Goal: Task Accomplishment & Management: Complete application form

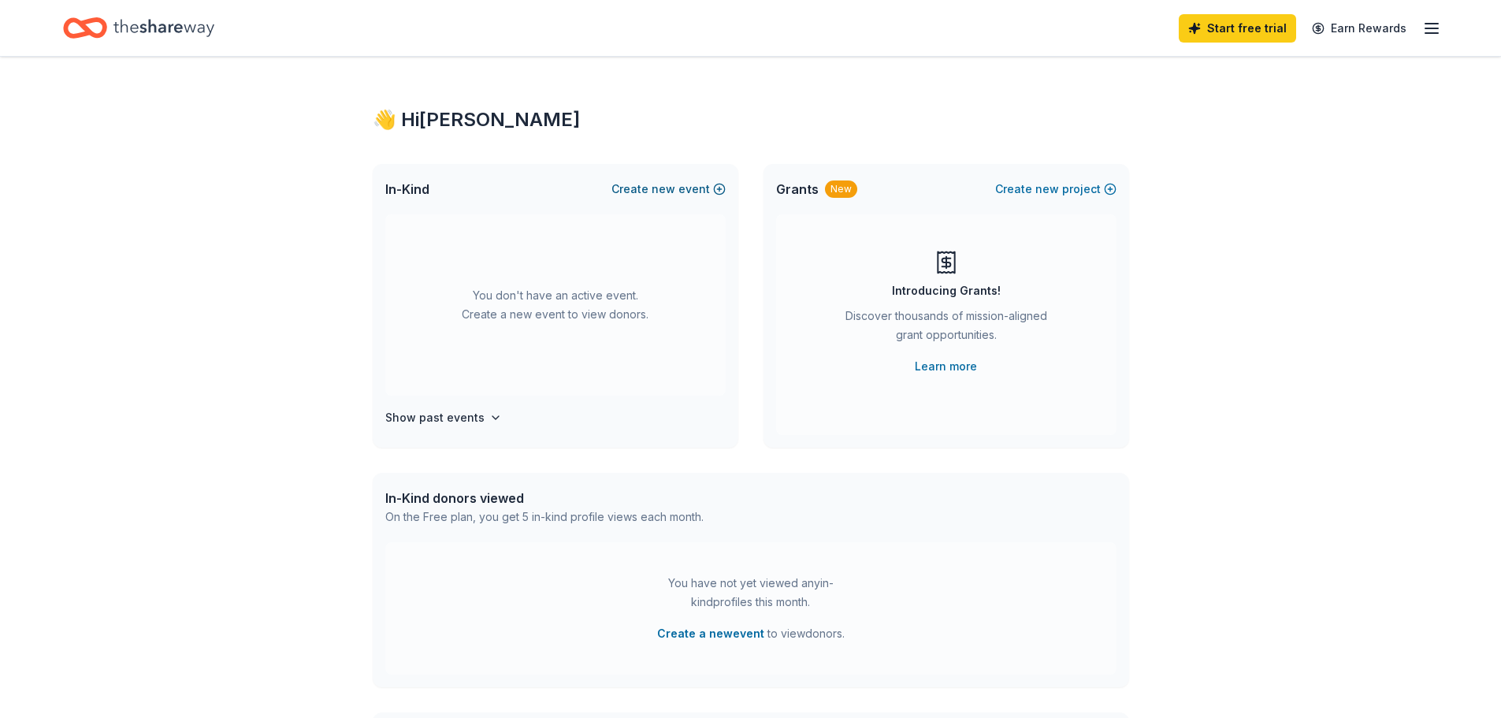
click at [674, 188] on span "new" at bounding box center [664, 189] width 24 height 19
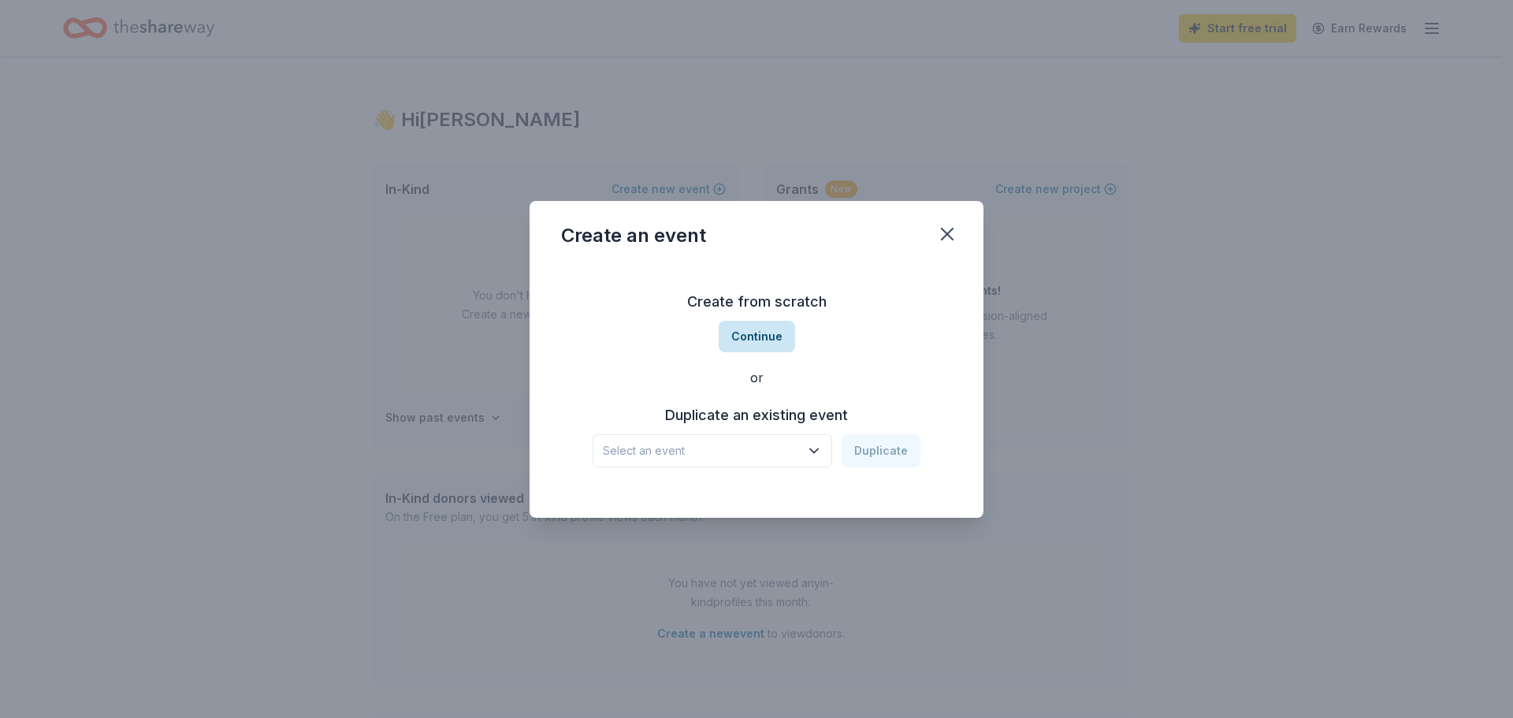
click at [741, 331] on button "Continue" at bounding box center [757, 337] width 76 height 32
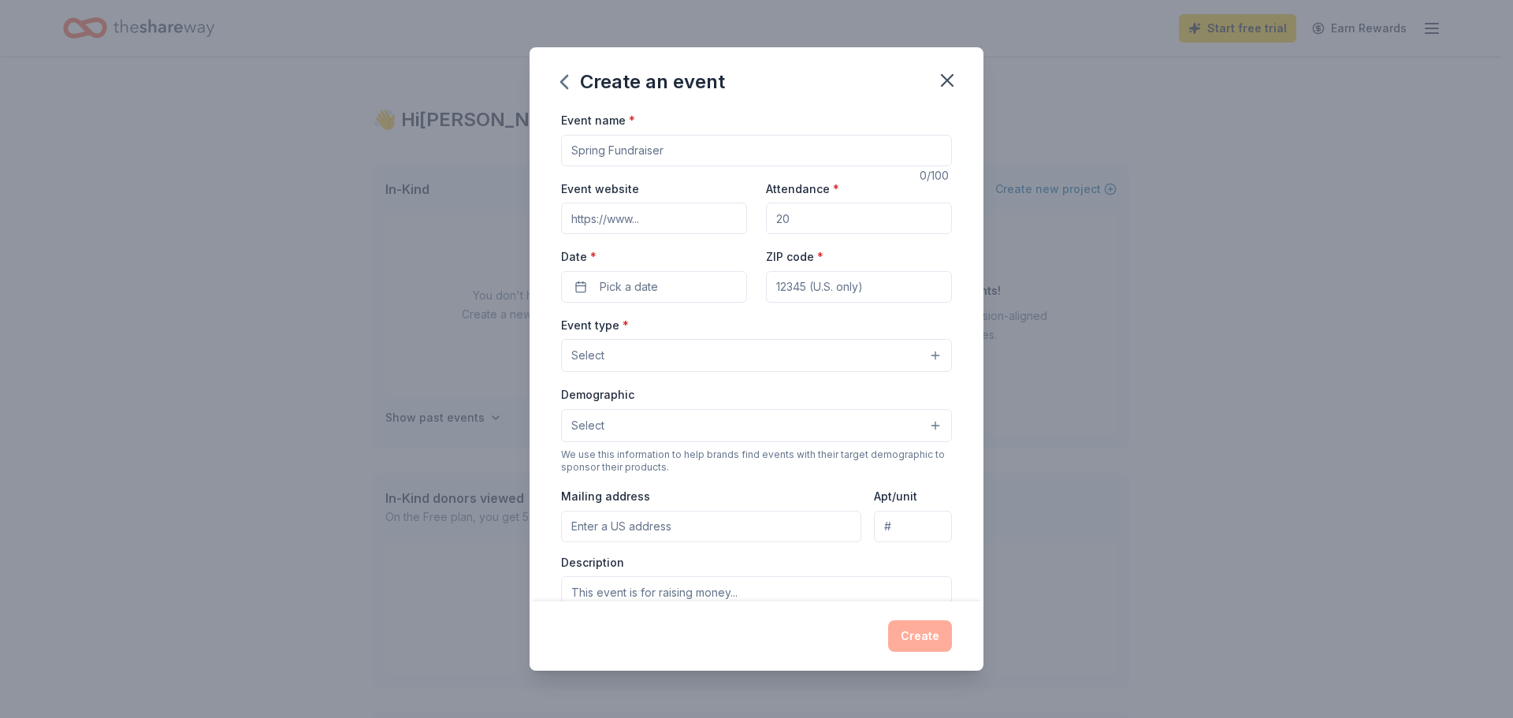
click at [619, 146] on input "Event name *" at bounding box center [756, 151] width 391 height 32
type input "Annual Awards Dinner"
click at [811, 219] on input "Attendance *" at bounding box center [859, 218] width 186 height 32
type input "80"
click at [580, 288] on button "Pick a date" at bounding box center [654, 287] width 186 height 32
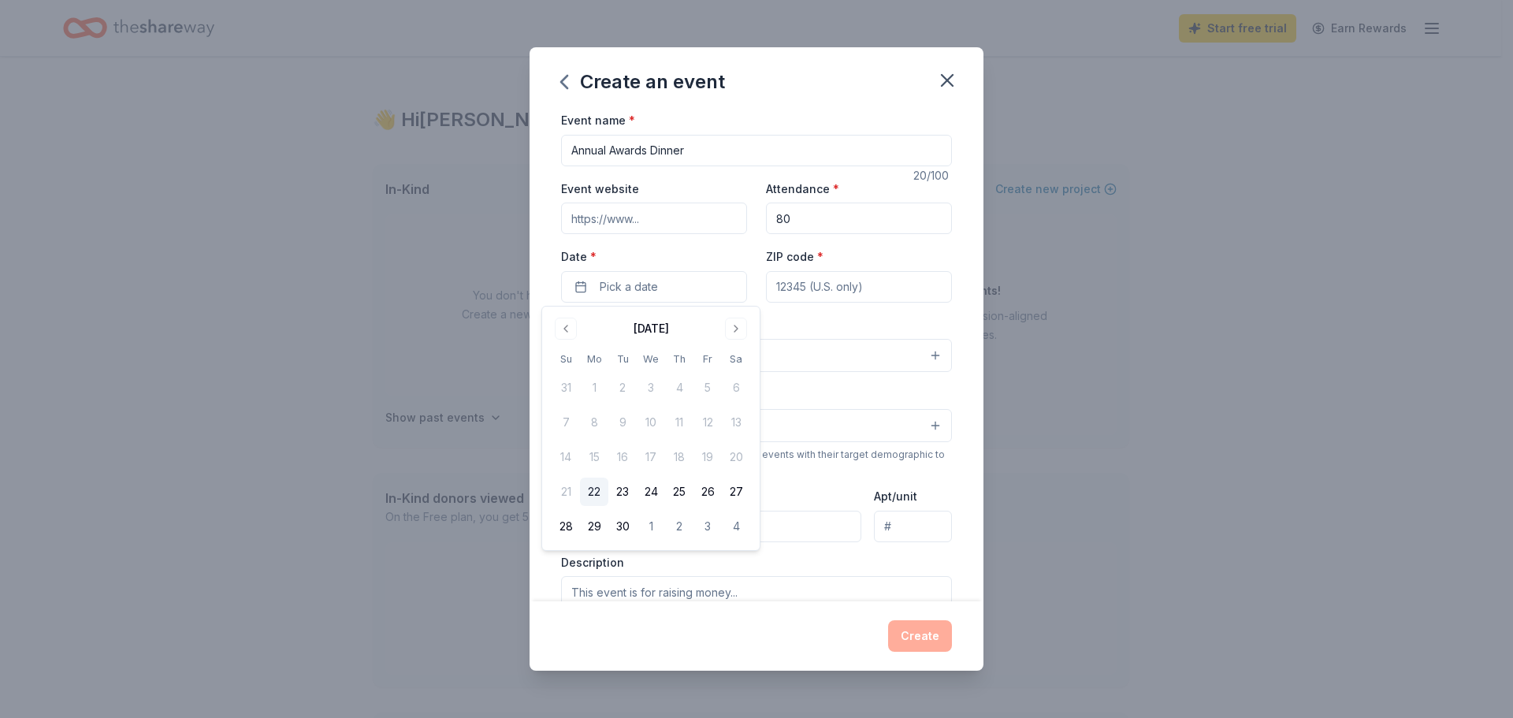
click at [669, 329] on div "[DATE]" at bounding box center [650, 328] width 35 height 19
click at [736, 329] on button "Go to next month" at bounding box center [736, 329] width 22 height 22
click at [737, 328] on button "Go to next month" at bounding box center [736, 329] width 22 height 22
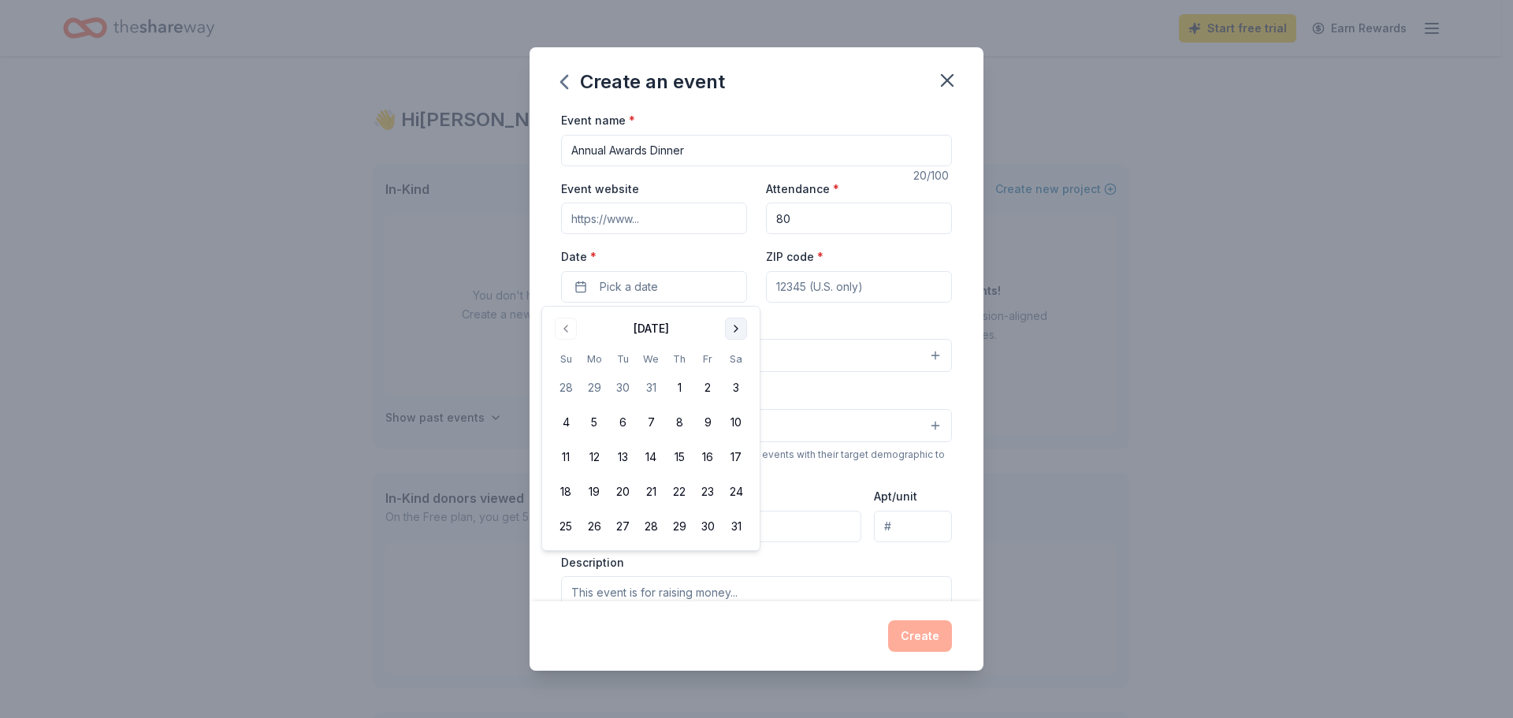
click at [741, 325] on button "Go to next month" at bounding box center [736, 329] width 22 height 22
click at [736, 326] on button "Go to next month" at bounding box center [736, 329] width 22 height 22
click at [710, 387] on button "1" at bounding box center [707, 387] width 28 height 28
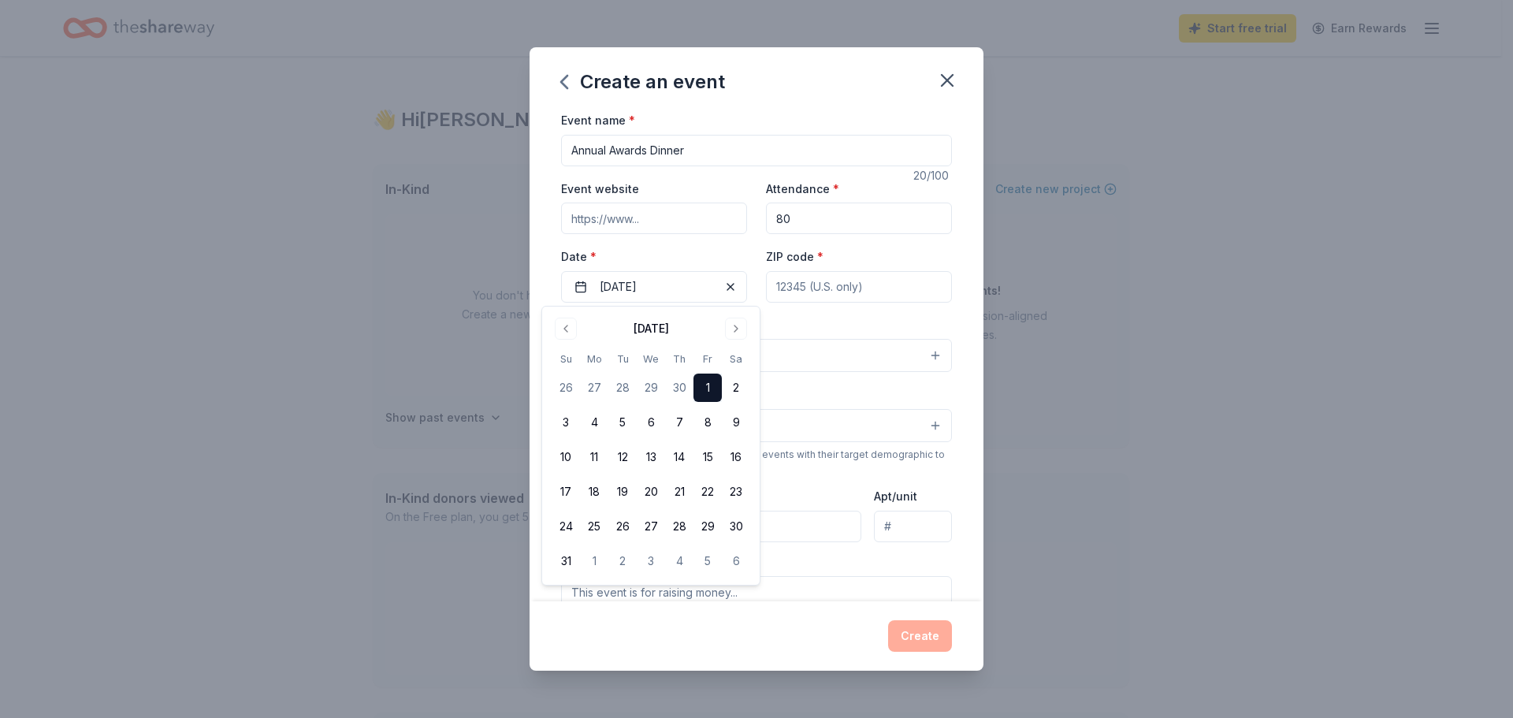
click at [825, 277] on input "ZIP code *" at bounding box center [859, 287] width 186 height 32
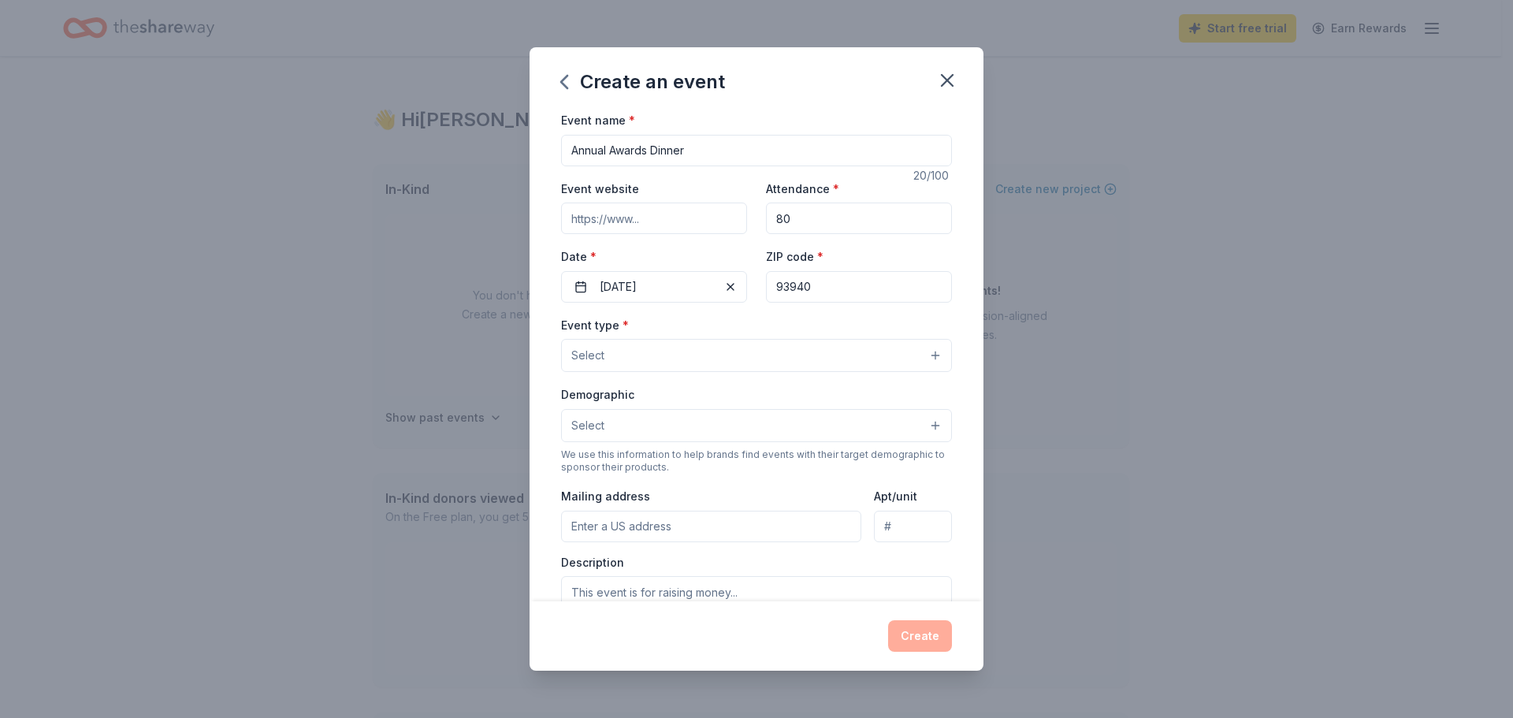
type input "93940"
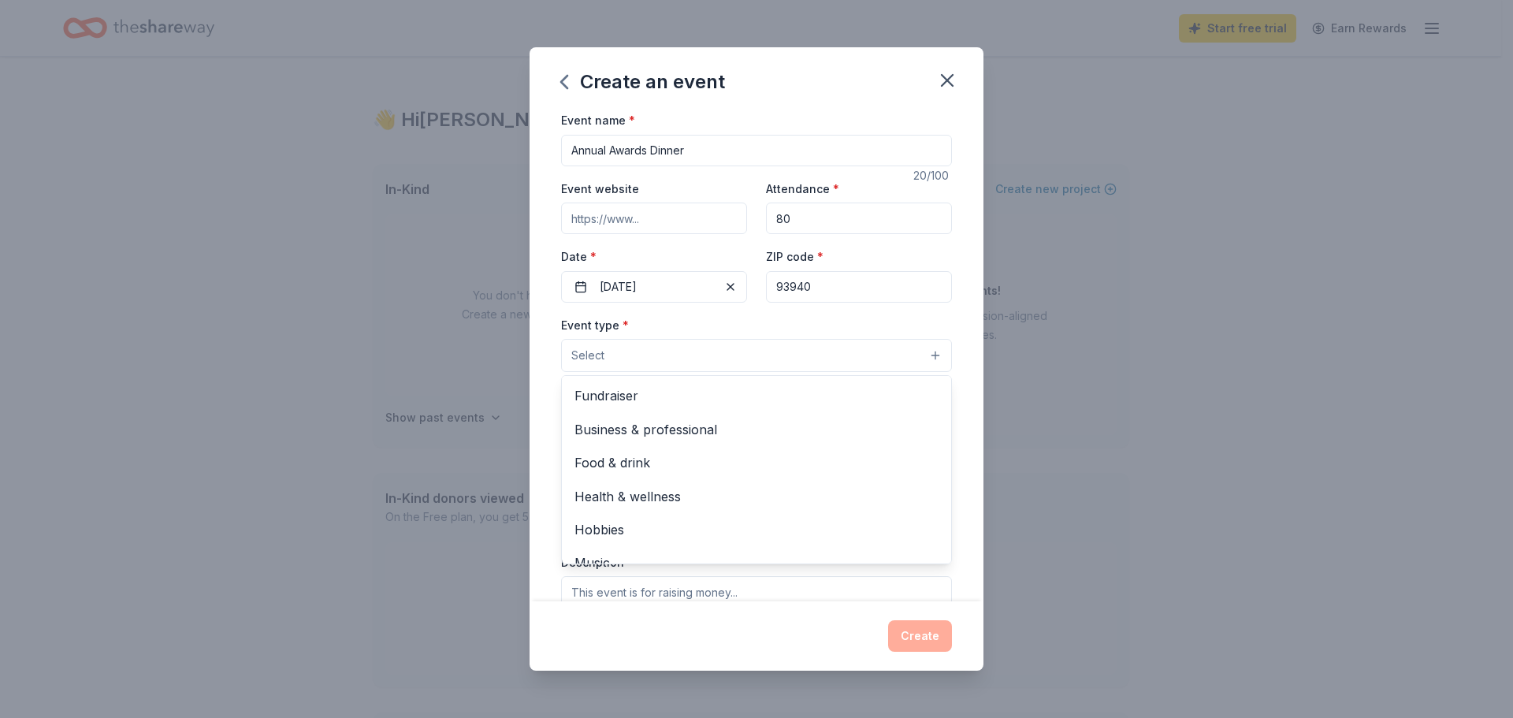
click at [921, 351] on button "Select" at bounding box center [756, 355] width 391 height 33
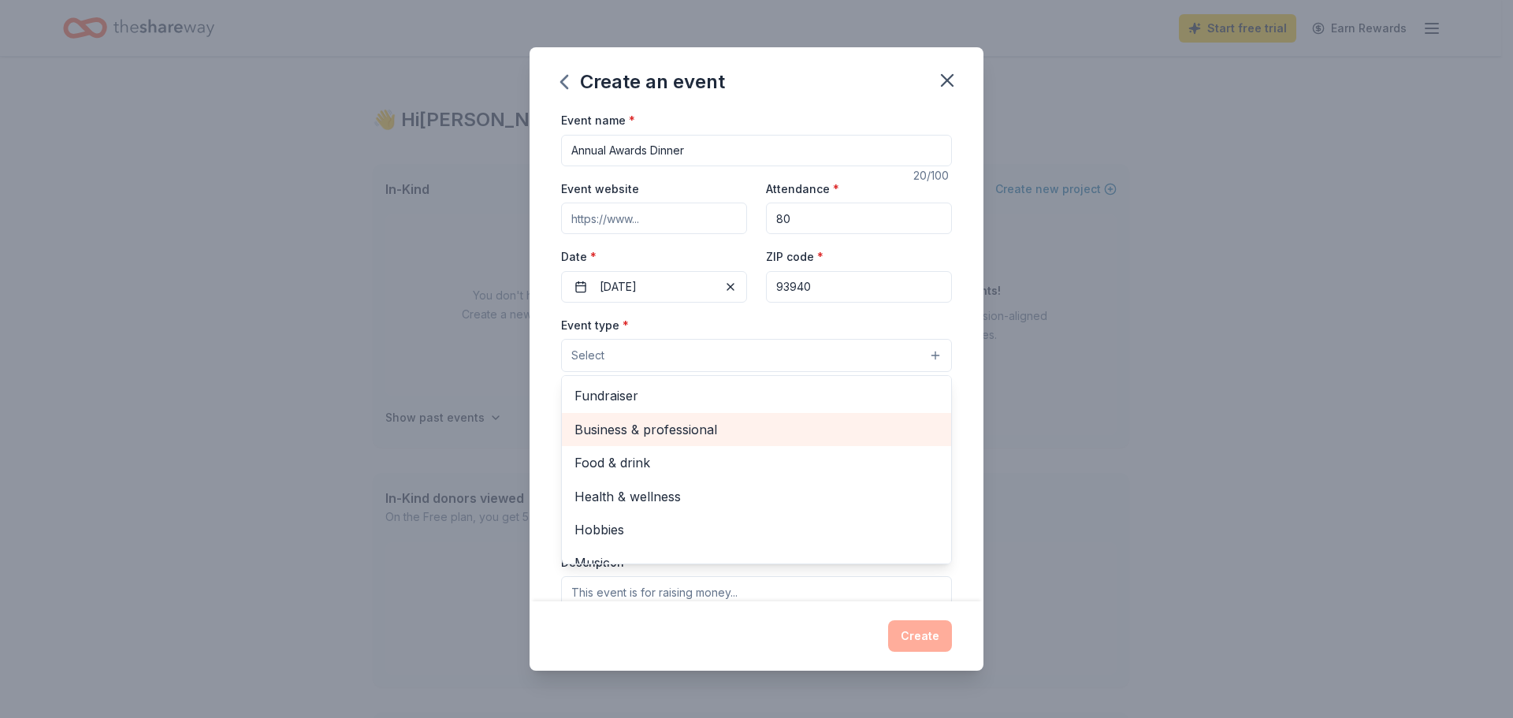
click at [654, 426] on span "Business & professional" at bounding box center [756, 429] width 364 height 20
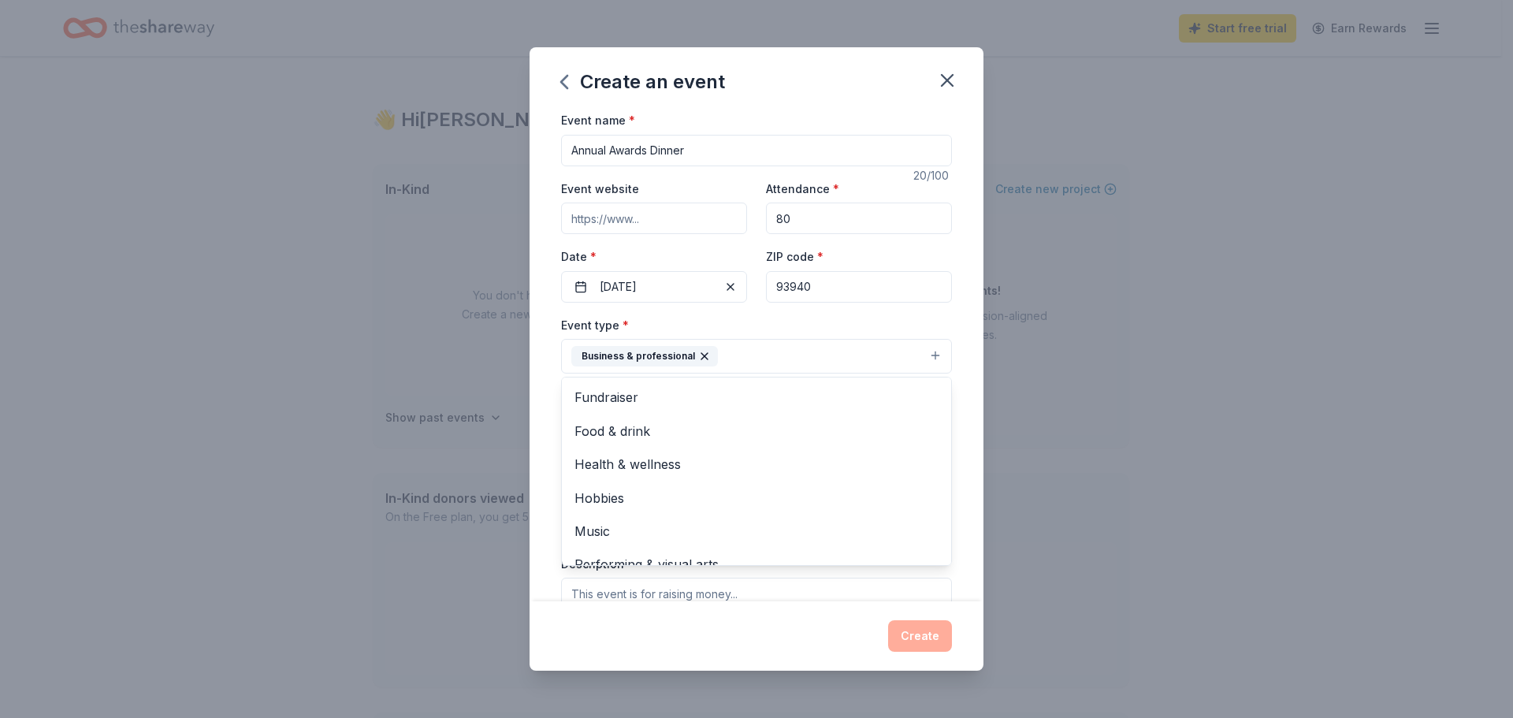
click at [963, 403] on div "Event name * Annual Awards Dinner 20 /100 Event website Attendance * 80 Date * …" at bounding box center [756, 355] width 454 height 491
click at [858, 425] on button "Select" at bounding box center [756, 426] width 391 height 33
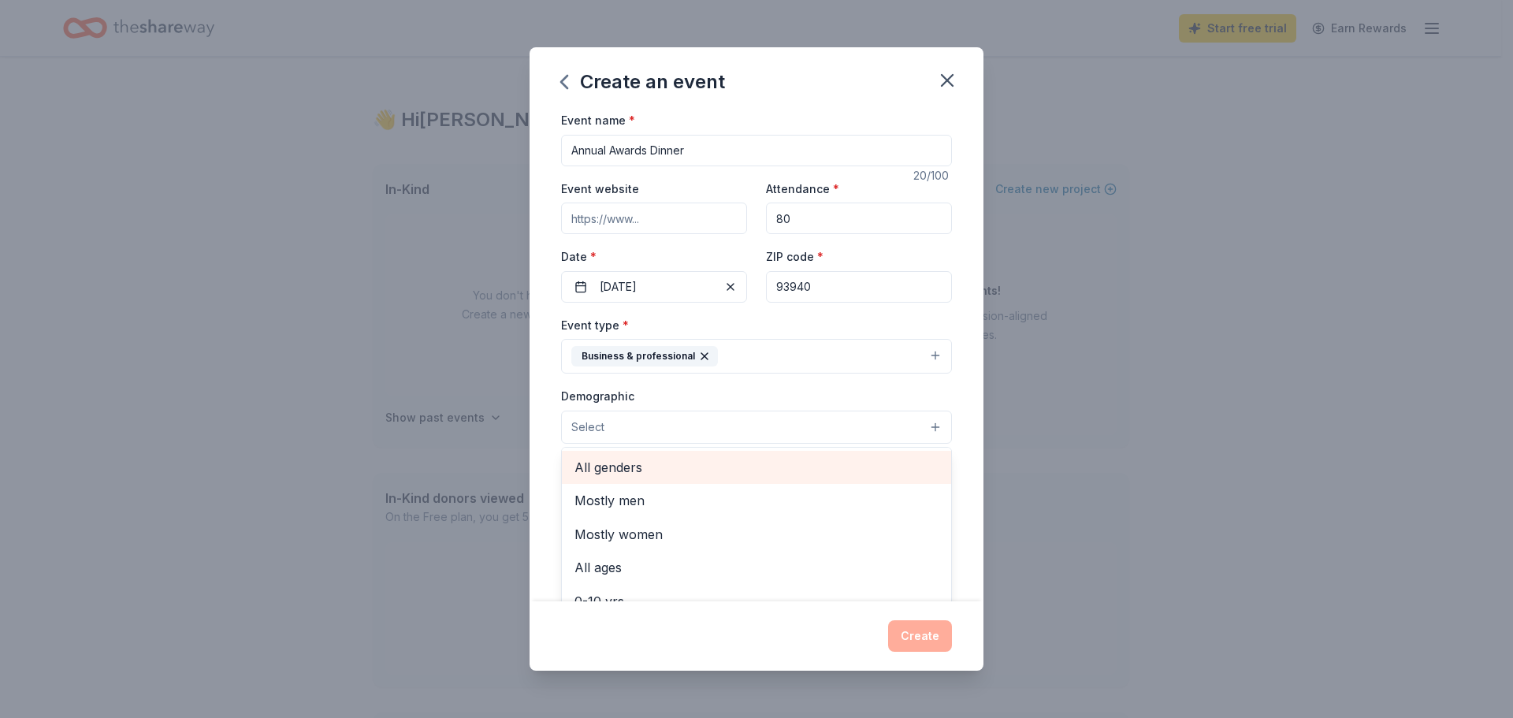
click at [596, 467] on span "All genders" at bounding box center [756, 467] width 364 height 20
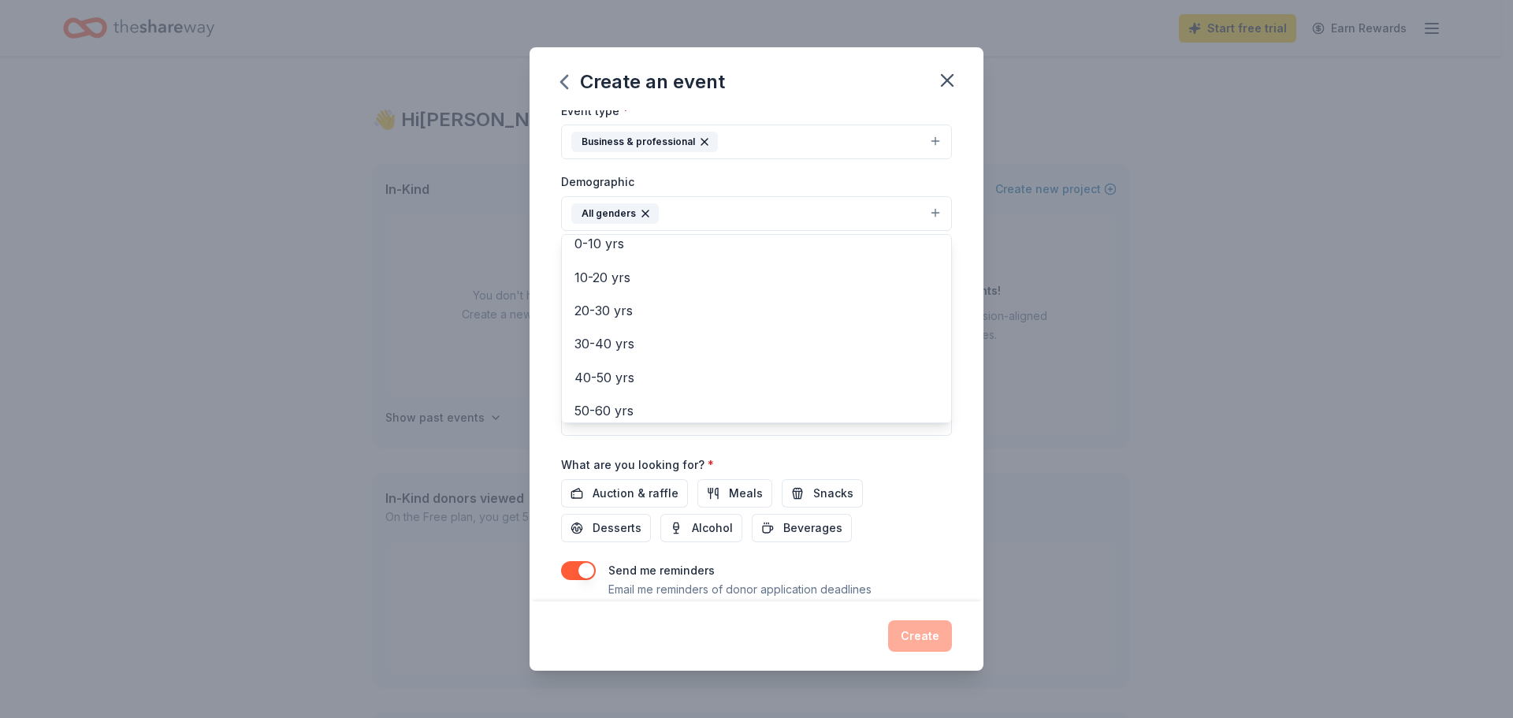
scroll to position [113, 0]
click at [606, 336] on span "30-40 yrs" at bounding box center [756, 342] width 364 height 20
click at [589, 340] on span "40-50 yrs" at bounding box center [756, 342] width 364 height 20
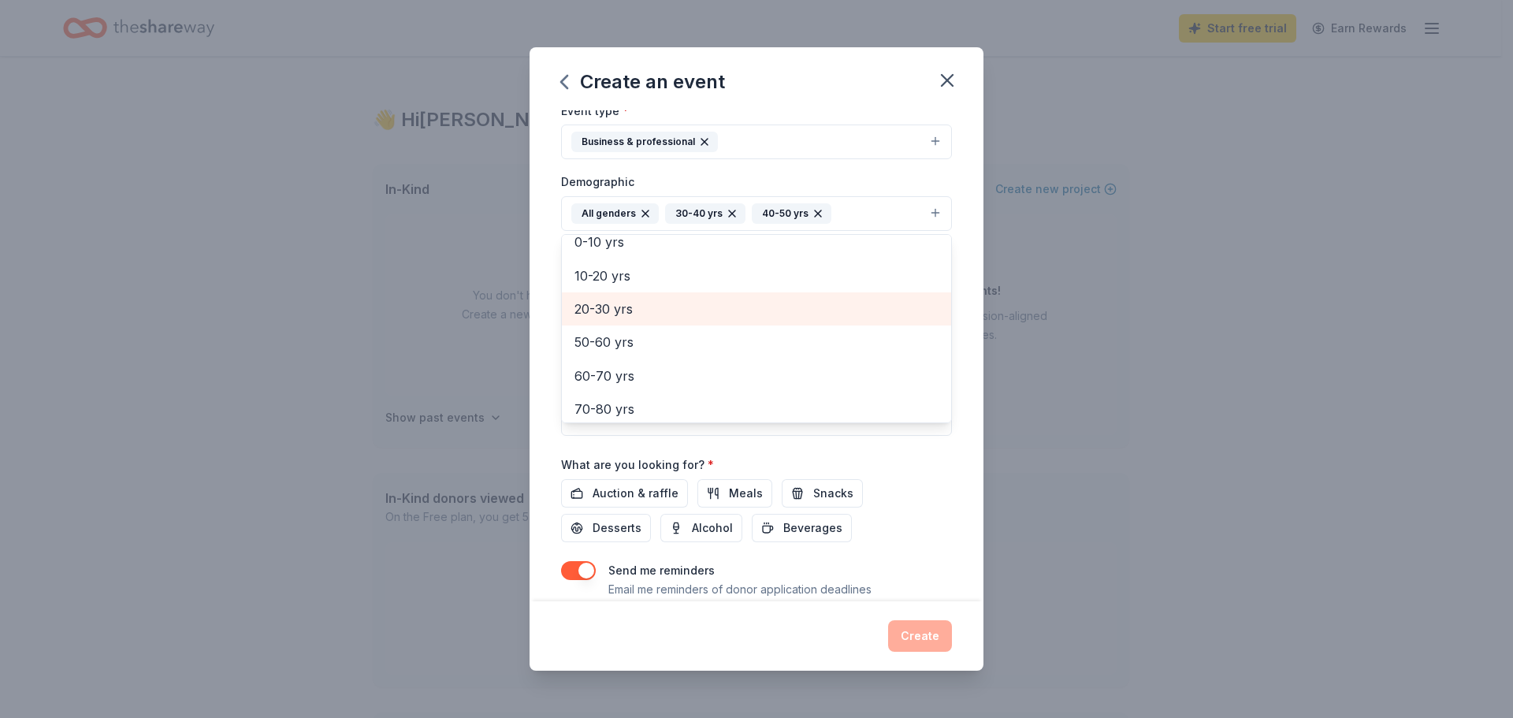
click at [613, 307] on span "20-30 yrs" at bounding box center [756, 309] width 364 height 20
click at [943, 507] on div "Event name * Annual Awards Dinner 20 /100 Event website Attendance * 80 Date * …" at bounding box center [756, 355] width 454 height 491
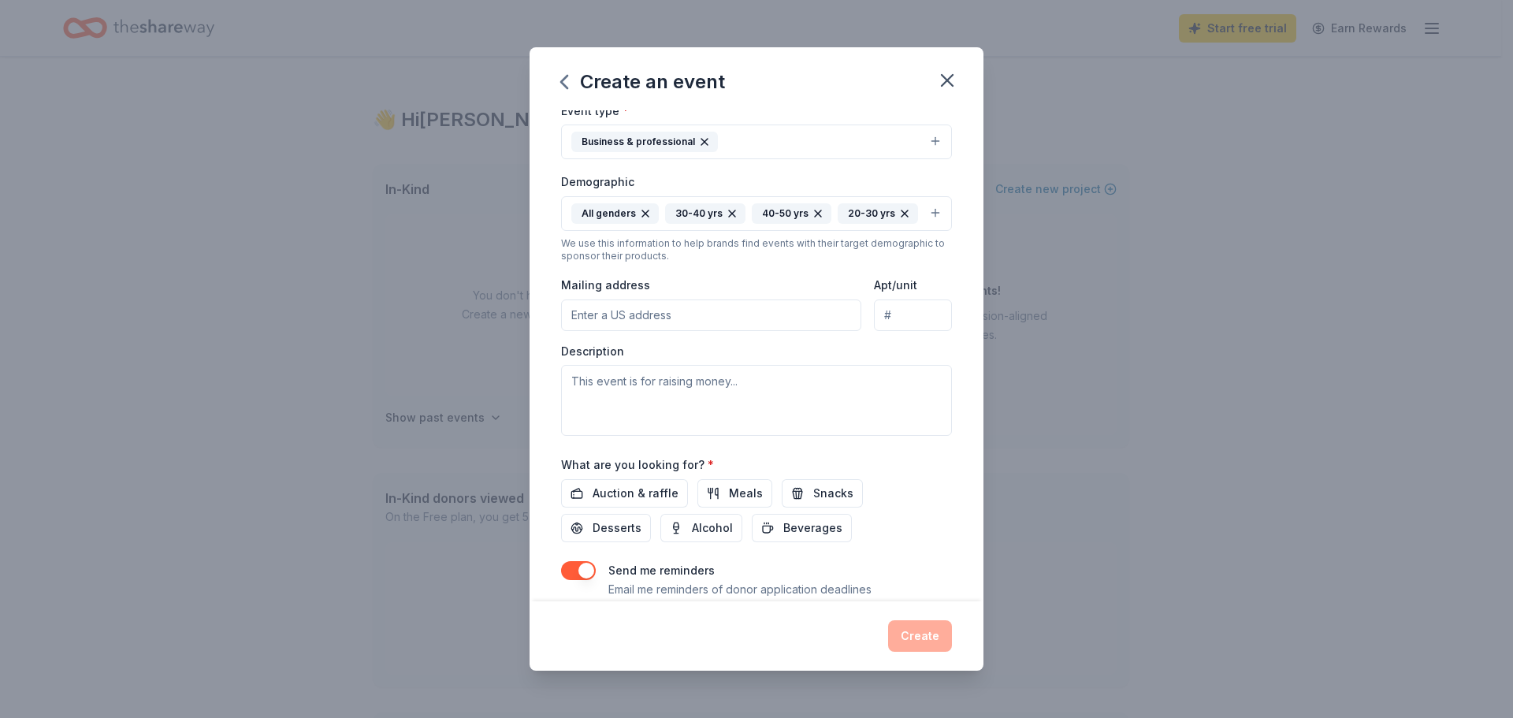
click at [567, 331] on input "Mailing address" at bounding box center [711, 315] width 300 height 32
type input "[STREET_ADDRESS]"
click at [678, 418] on textarea at bounding box center [756, 400] width 391 height 71
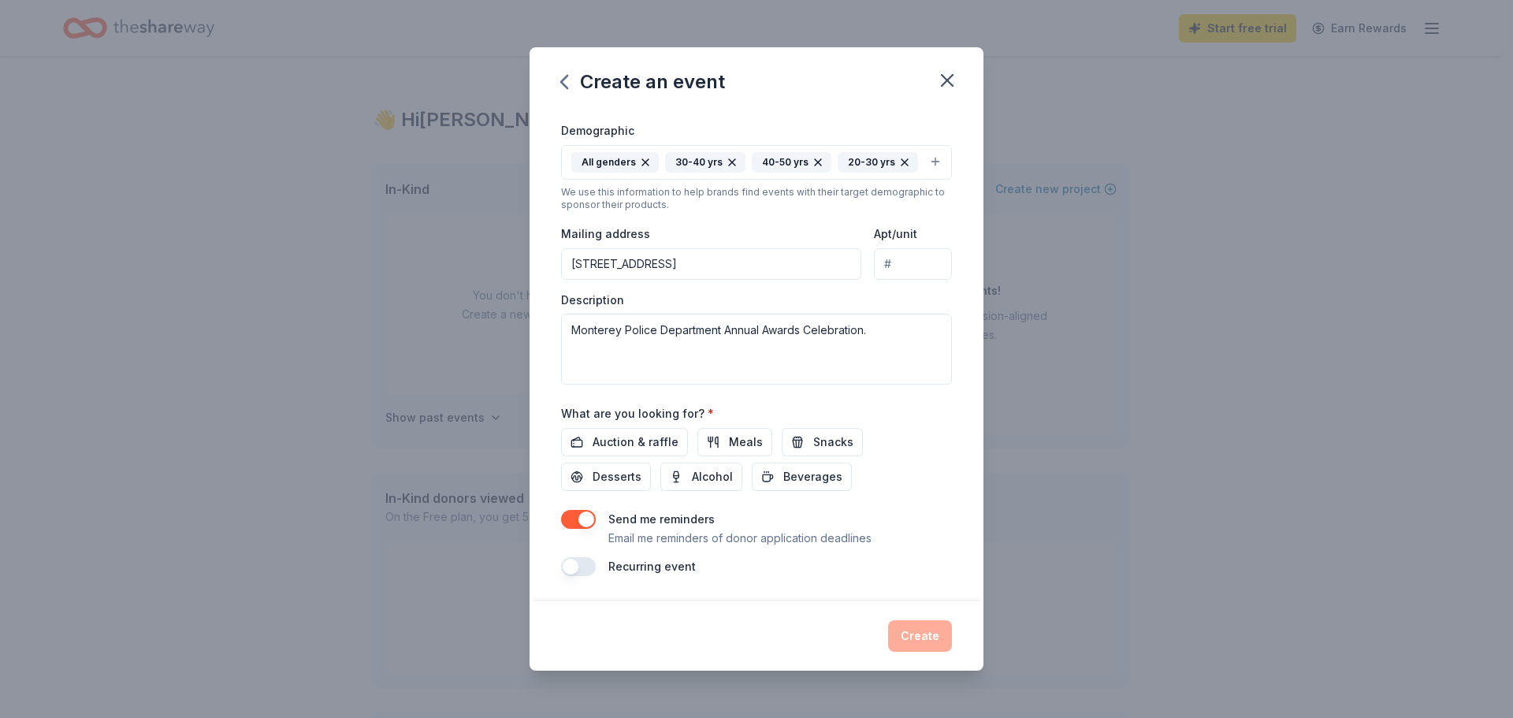
scroll to position [292, 0]
click at [899, 330] on textarea "Monterey Police Department Annual Awards Celebration." at bounding box center [756, 349] width 391 height 71
click at [604, 437] on span "Auction & raffle" at bounding box center [635, 442] width 86 height 19
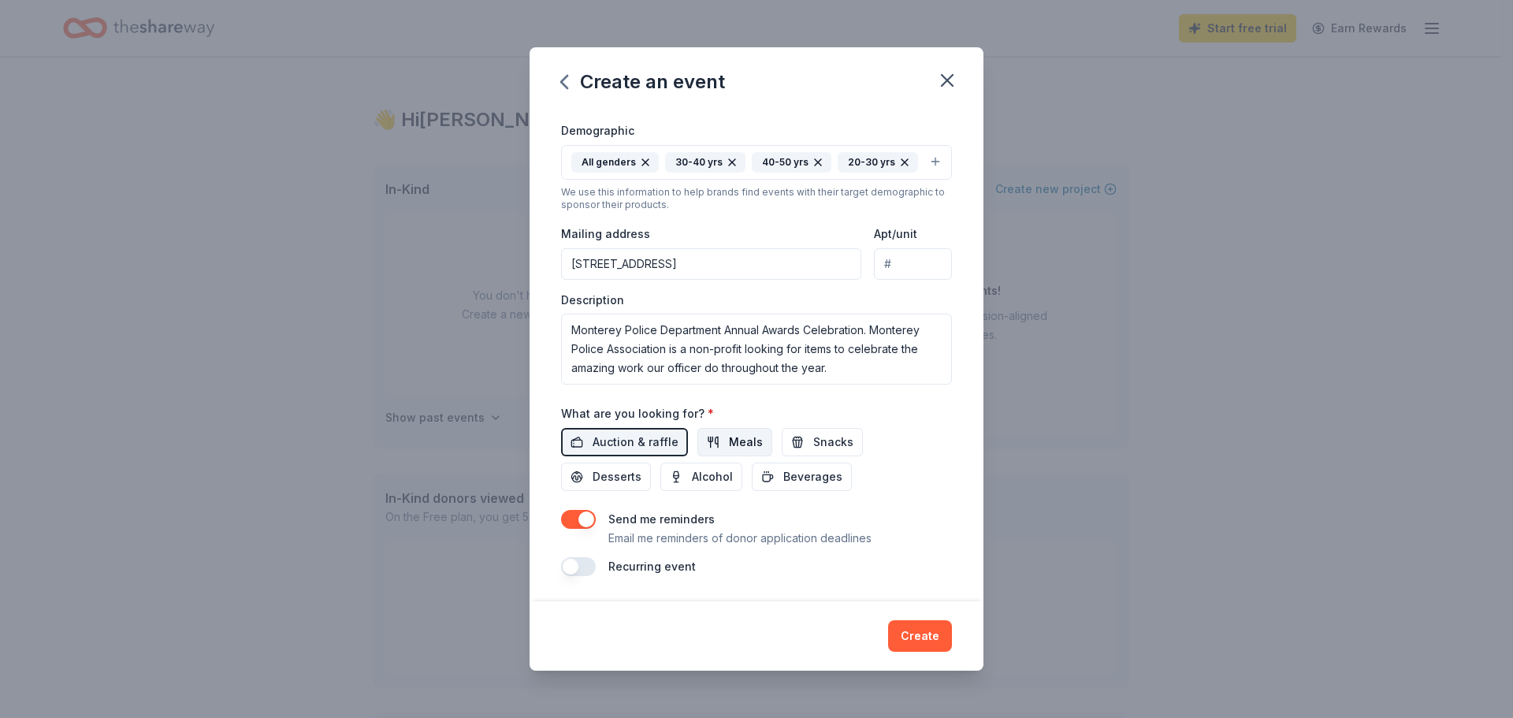
click at [717, 440] on button "Meals" at bounding box center [734, 442] width 75 height 28
click at [798, 434] on button "Snacks" at bounding box center [822, 442] width 81 height 28
click at [604, 481] on span "Desserts" at bounding box center [616, 476] width 49 height 19
click at [711, 481] on span "Alcohol" at bounding box center [712, 476] width 41 height 19
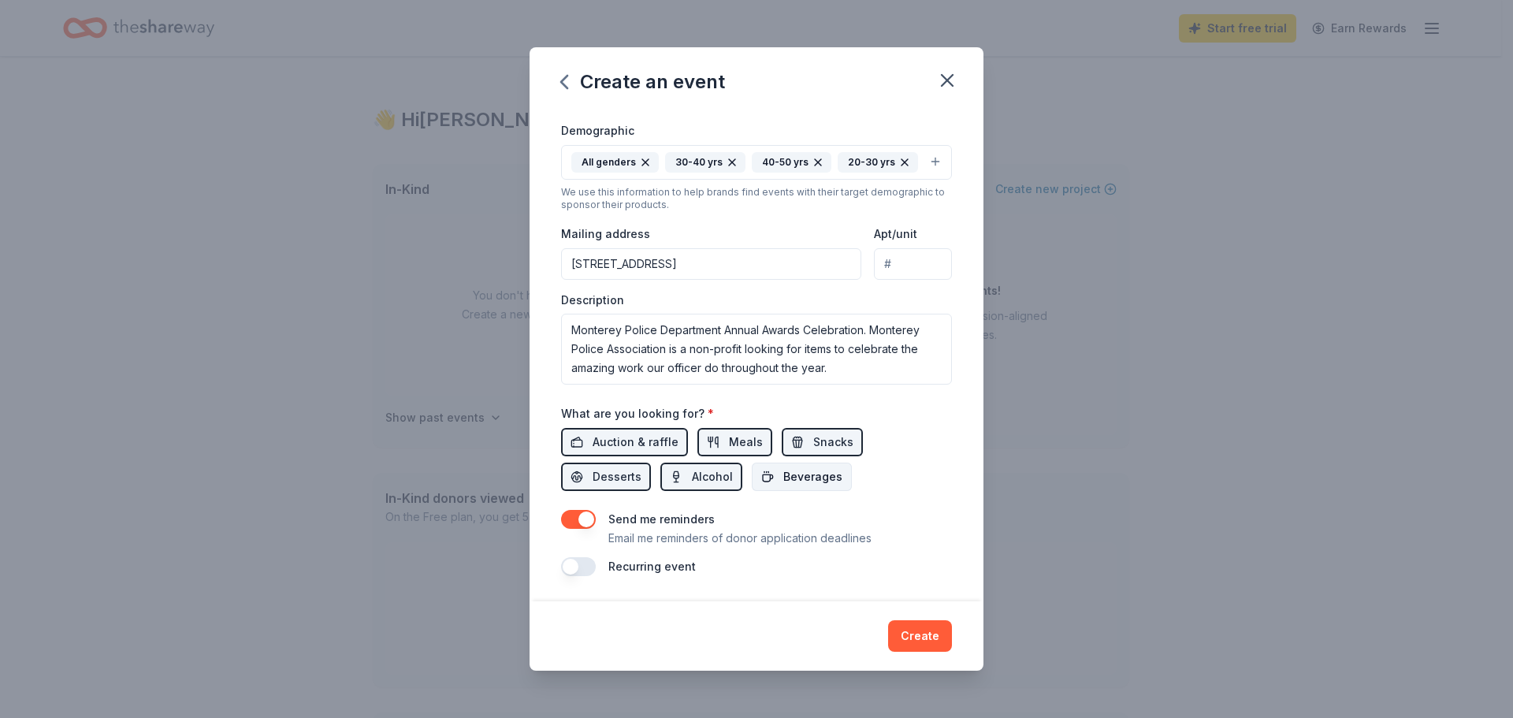
click at [785, 476] on span "Beverages" at bounding box center [812, 476] width 59 height 19
click at [873, 331] on textarea "Monterey Police Department Annual Awards Celebration. Monterey Police Associati…" at bounding box center [756, 349] width 391 height 71
click at [895, 366] on textarea "Monterey Police Department Annual Awards Celebration. The Monterey Police Assoc…" at bounding box center [756, 349] width 391 height 71
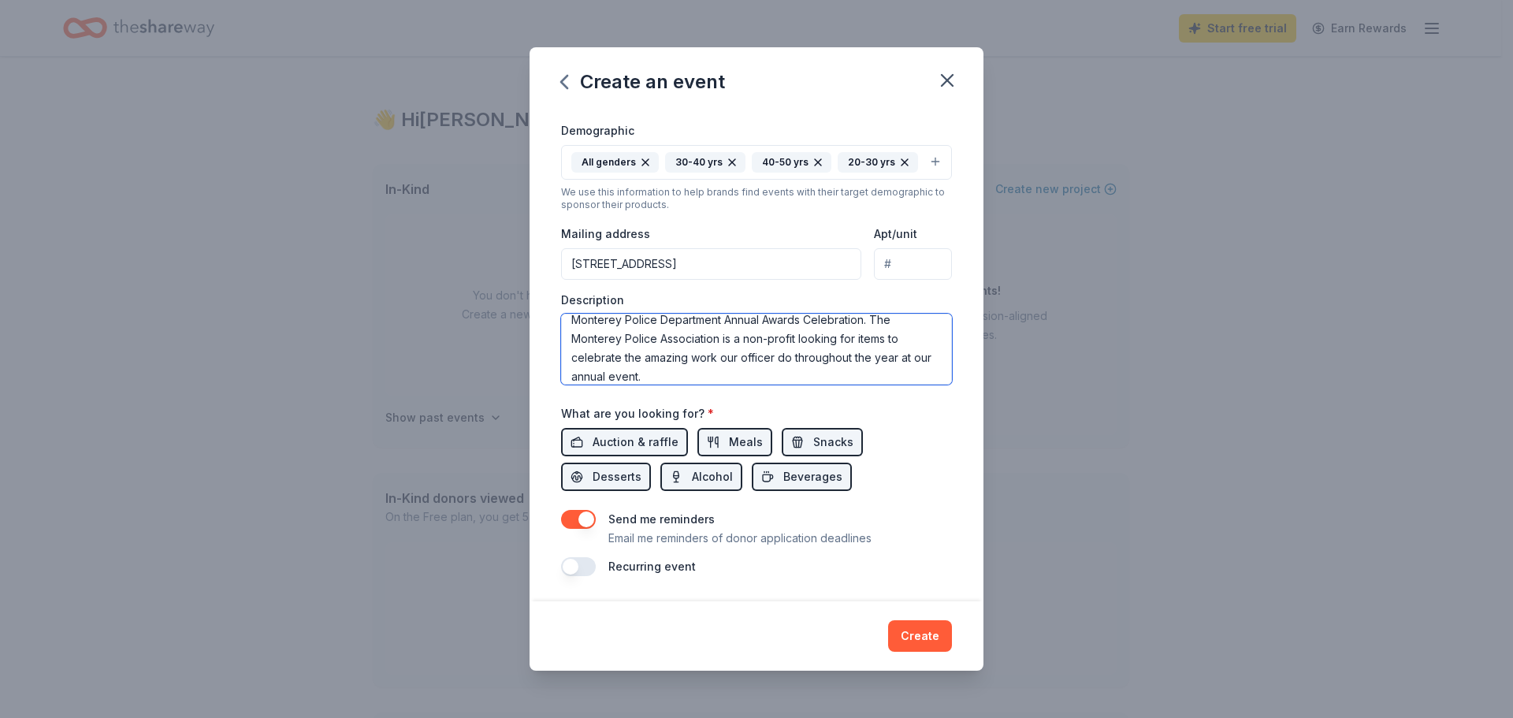
click at [797, 341] on textarea "Monterey Police Department Annual Awards Celebration. The Monterey Police Assoc…" at bounding box center [756, 349] width 391 height 71
drag, startPoint x: 894, startPoint y: 358, endPoint x: 659, endPoint y: 372, distance: 235.2
click at [659, 372] on textarea "Monterey Police Department Annual Awards Celebration. The Monterey Police Assoc…" at bounding box center [756, 349] width 391 height 71
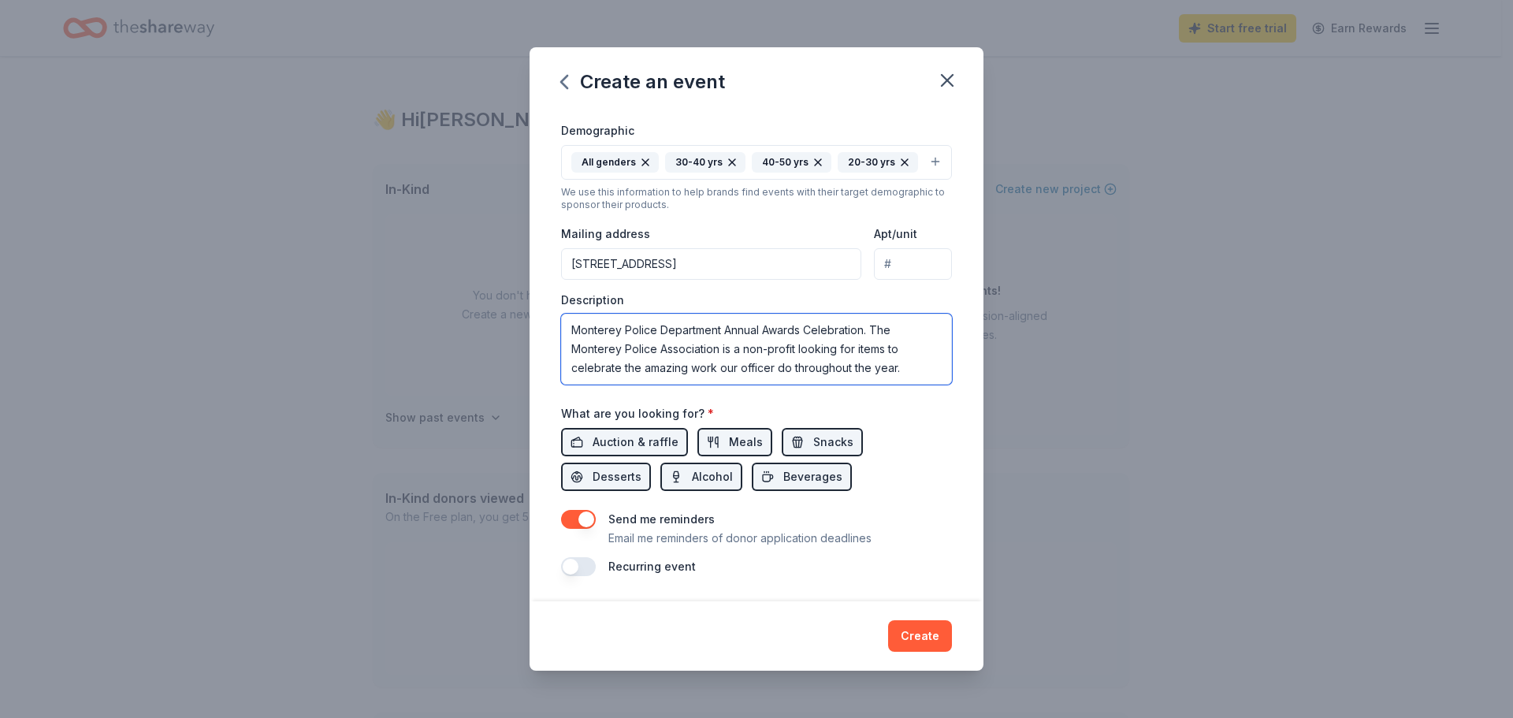
click at [795, 347] on textarea "Monterey Police Department Annual Awards Celebration. The Monterey Police Assoc…" at bounding box center [756, 349] width 391 height 71
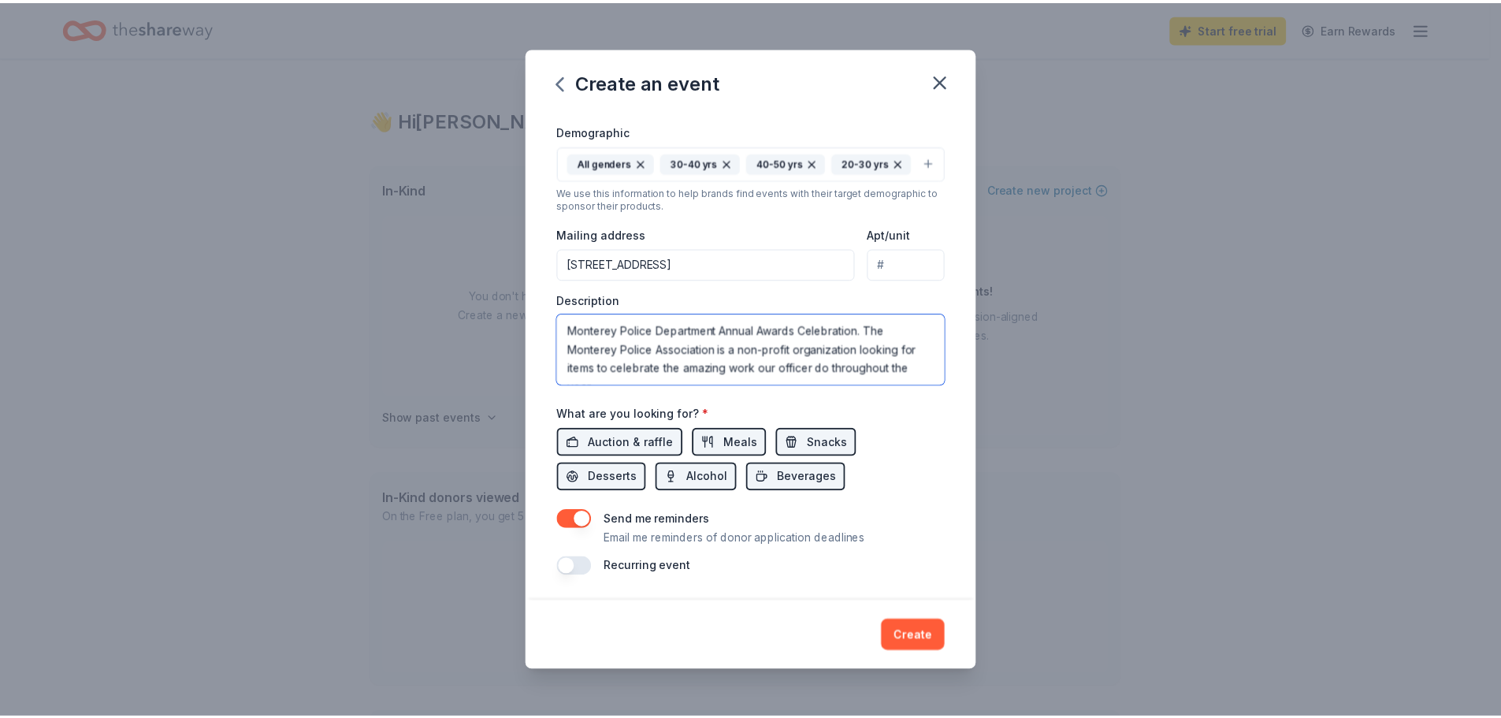
scroll to position [19, 0]
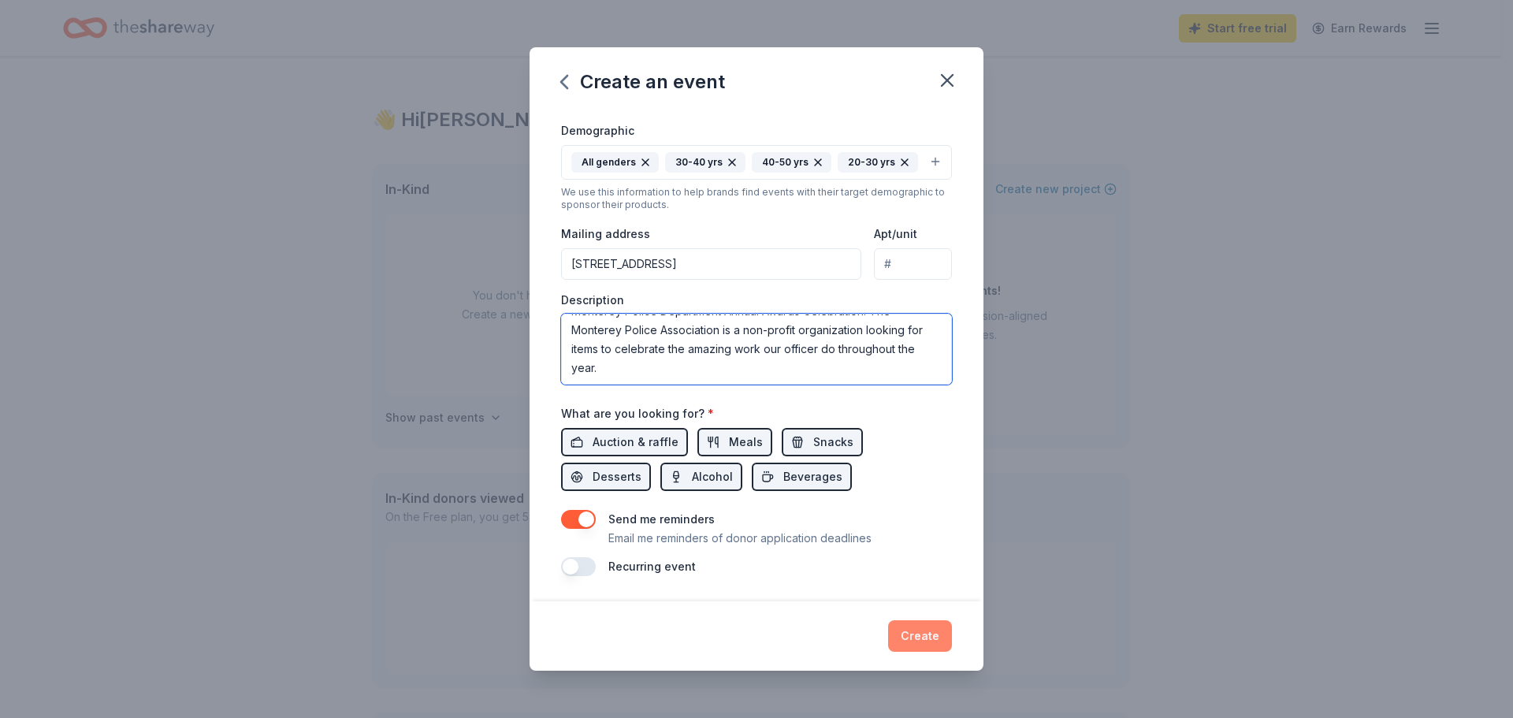
type textarea "Monterey Police Department Annual Awards Celebration. The Monterey Police Assoc…"
click at [931, 630] on button "Create" at bounding box center [920, 636] width 64 height 32
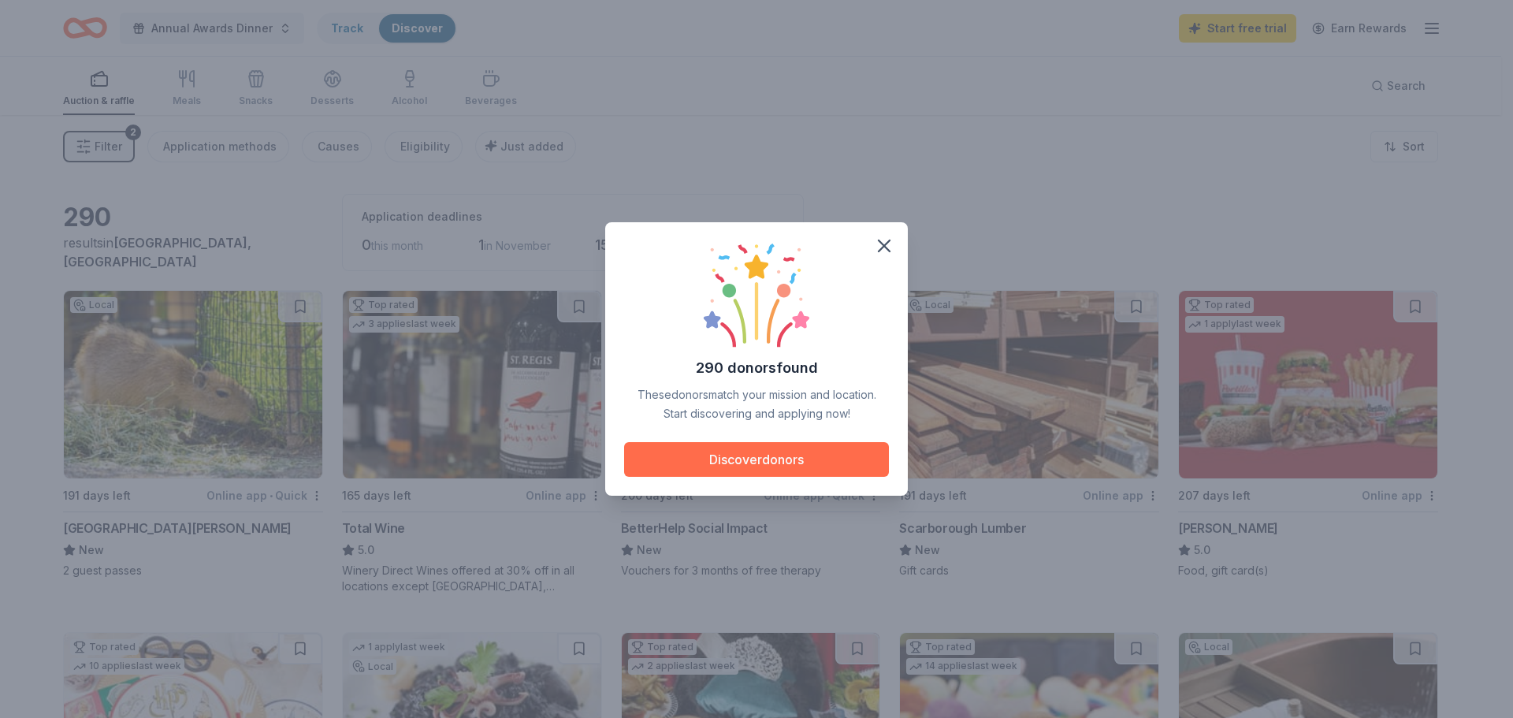
click at [781, 455] on button "Discover donors" at bounding box center [756, 459] width 265 height 35
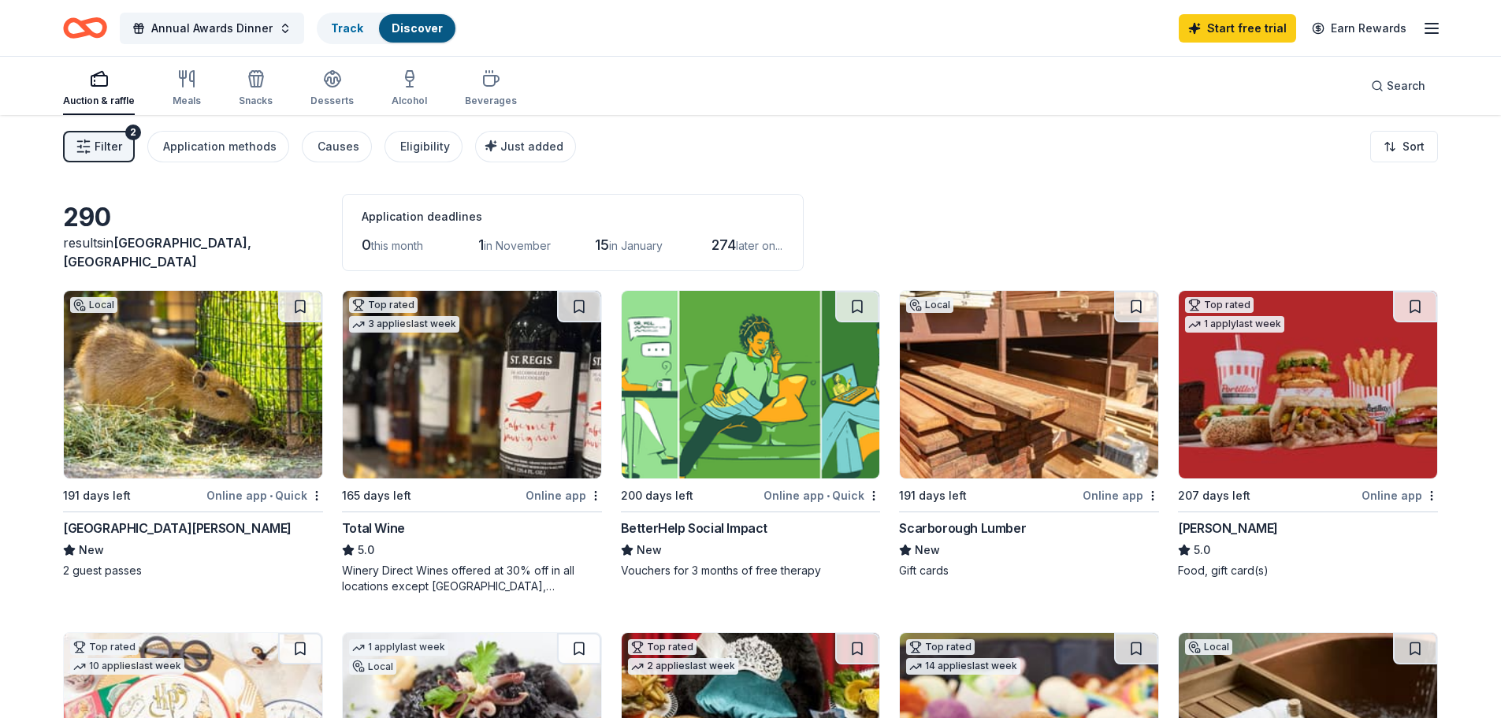
click at [1436, 33] on line "button" at bounding box center [1431, 33] width 13 height 0
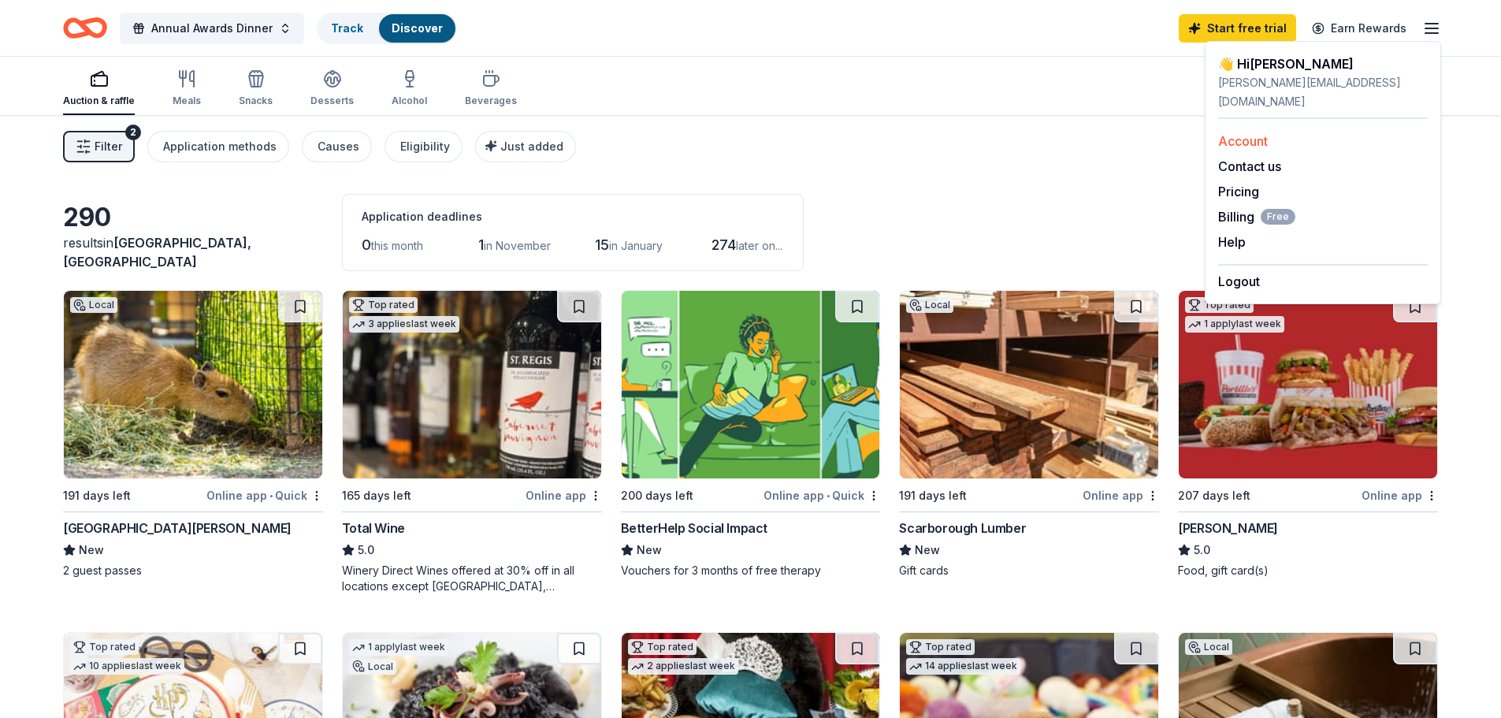
click at [1250, 132] on div "Account" at bounding box center [1323, 141] width 210 height 19
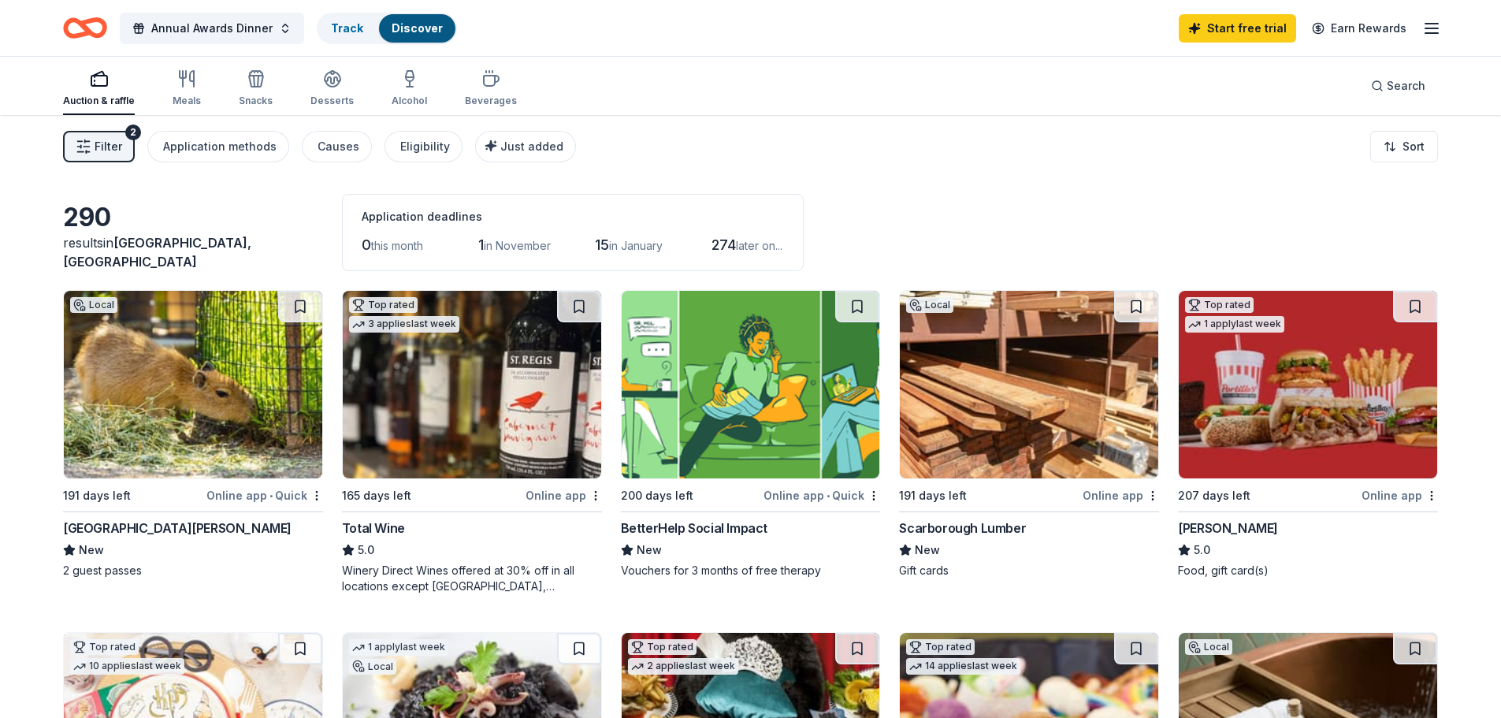
click at [1425, 31] on icon "button" at bounding box center [1431, 28] width 19 height 19
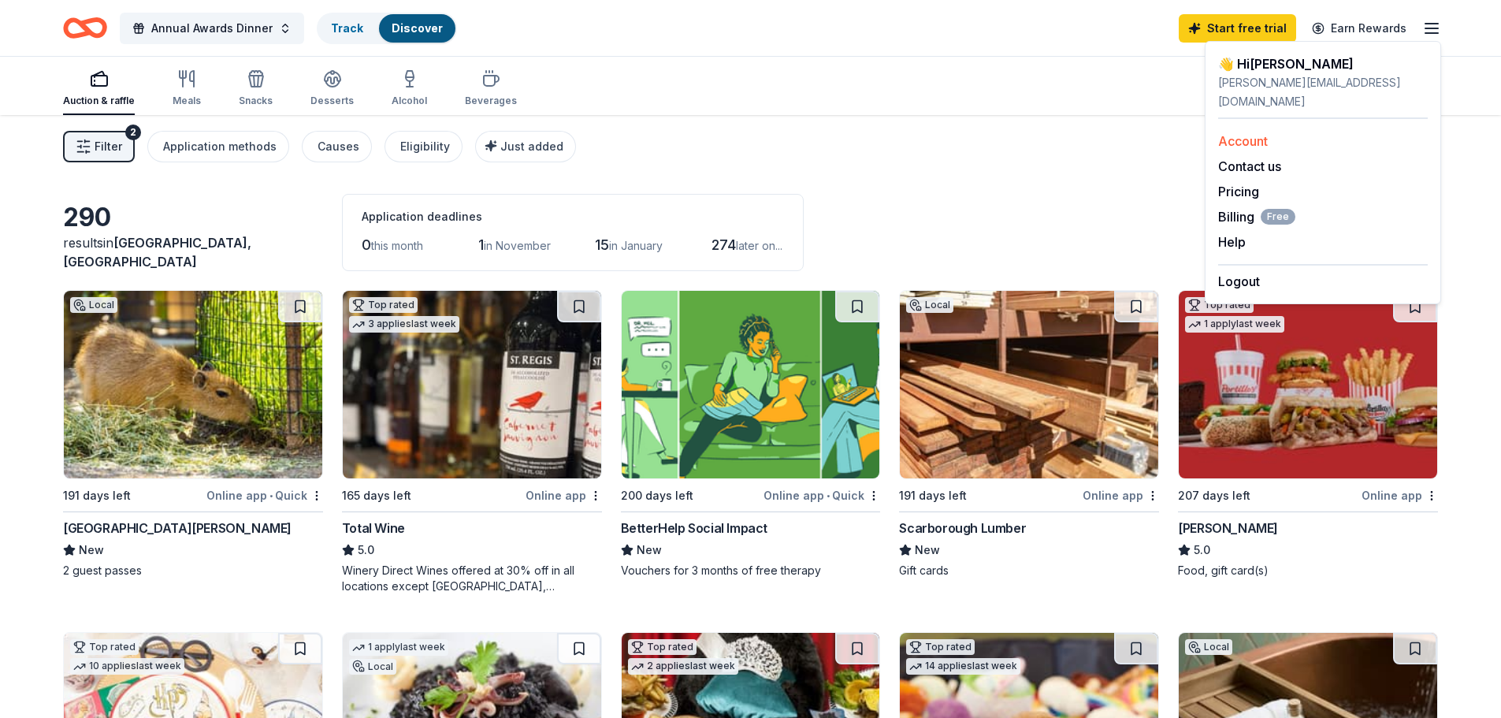
click at [1242, 133] on link "Account" at bounding box center [1243, 141] width 50 height 16
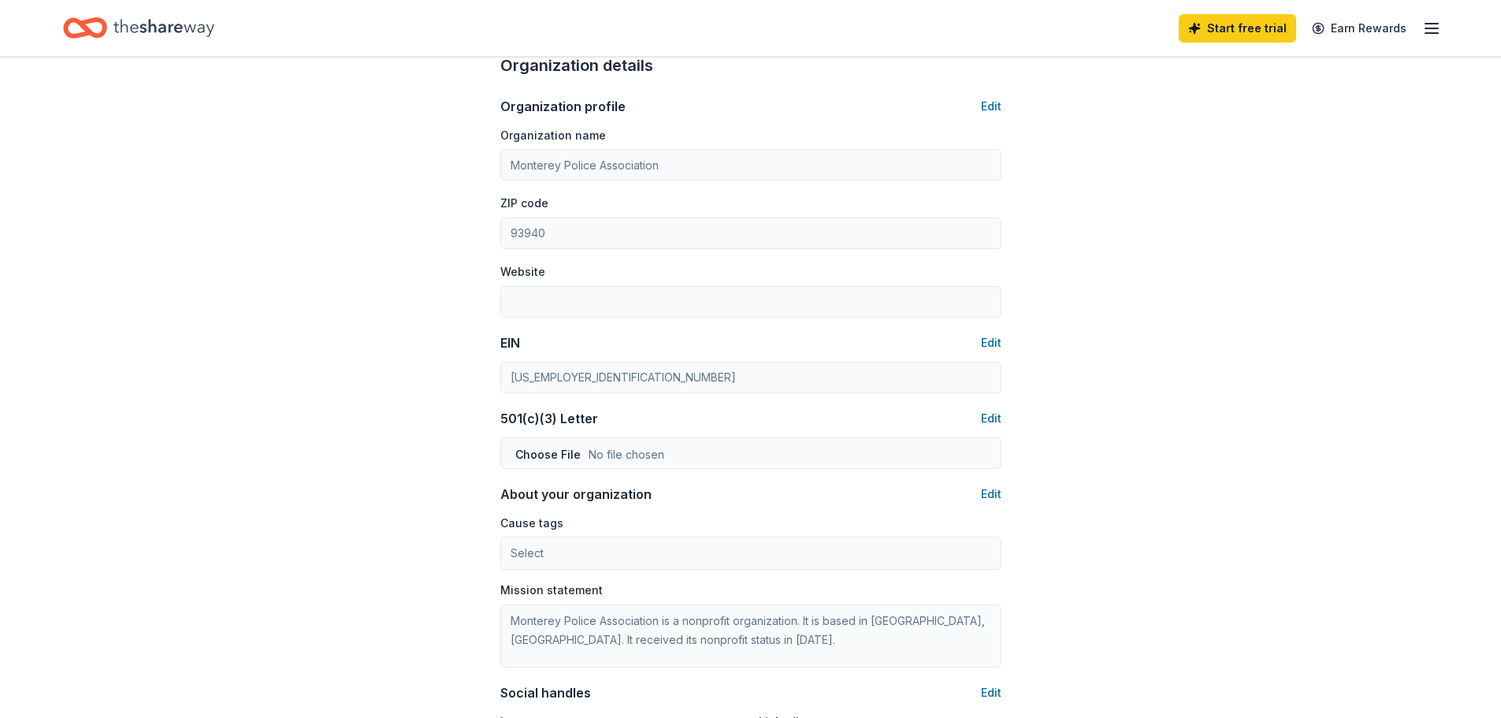
scroll to position [515, 0]
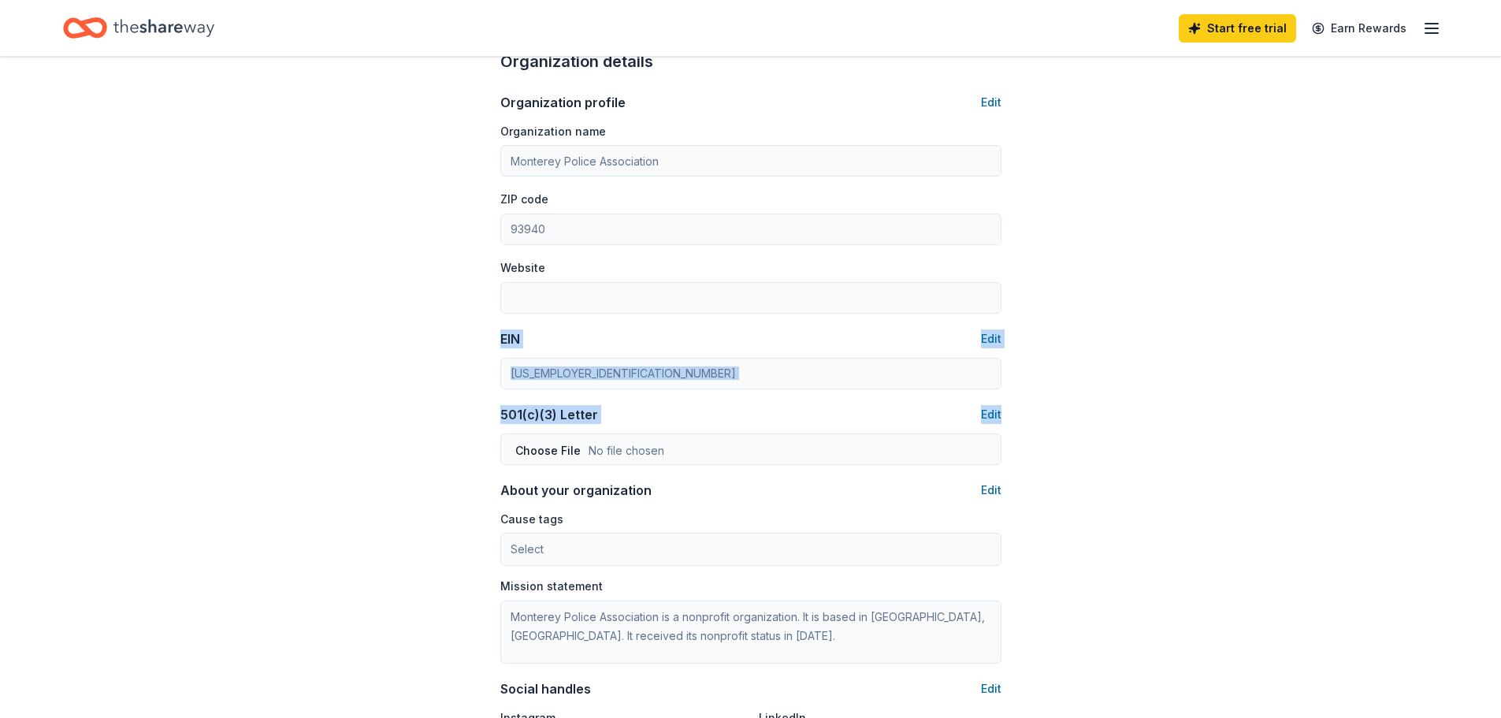
click at [576, 454] on div "Account About me Profile Edit First name [PERSON_NAME] Last name [PERSON_NAME] …" at bounding box center [751, 244] width 552 height 1406
copy div "EIN Edit 501(c)(3) Letter Edit"
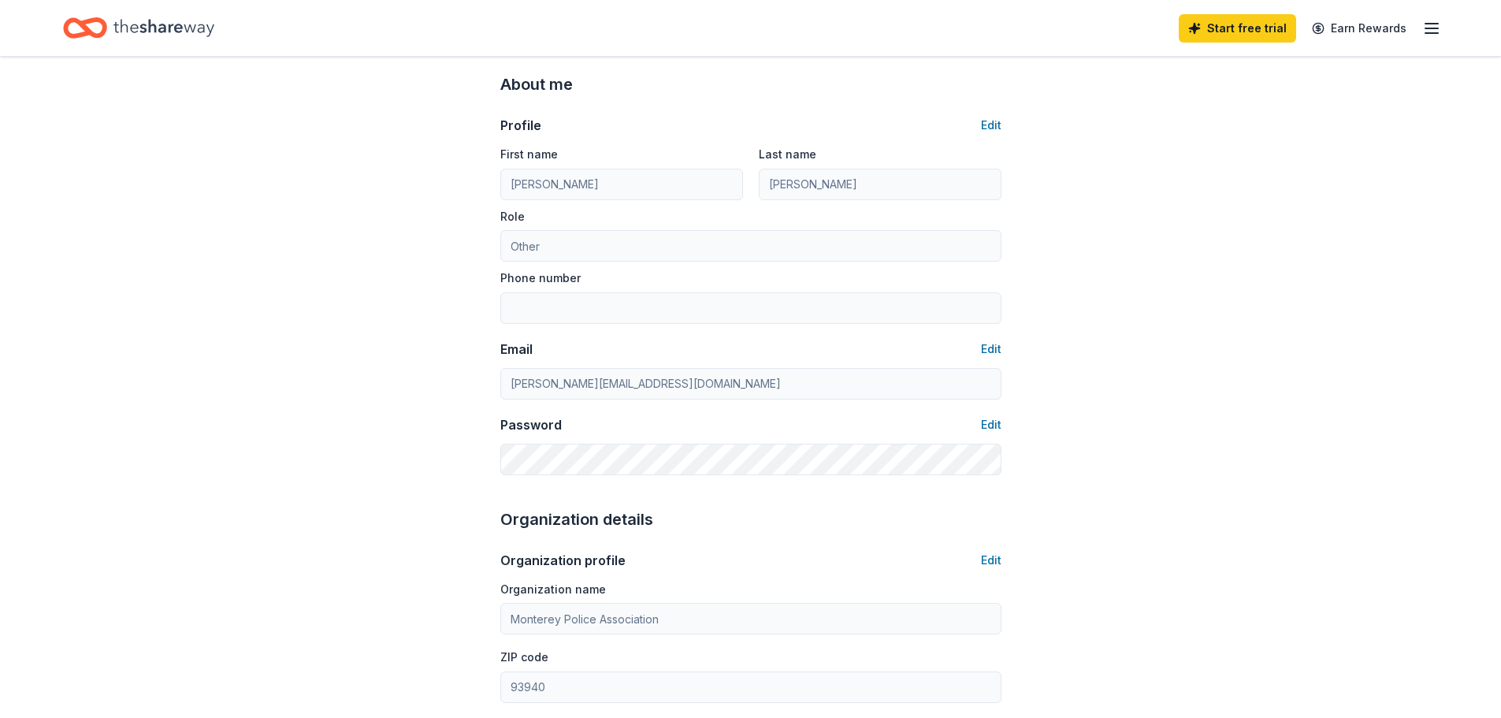
scroll to position [0, 0]
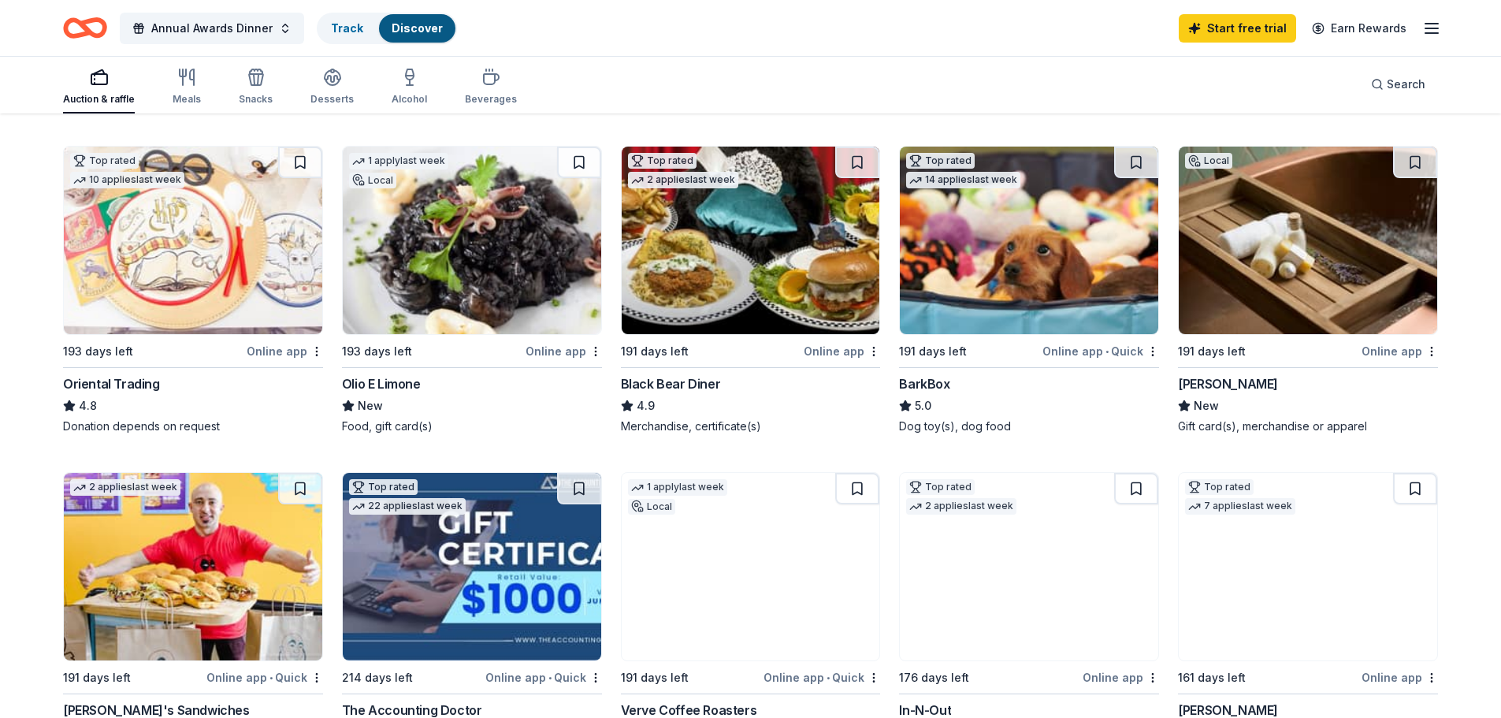
scroll to position [493, 0]
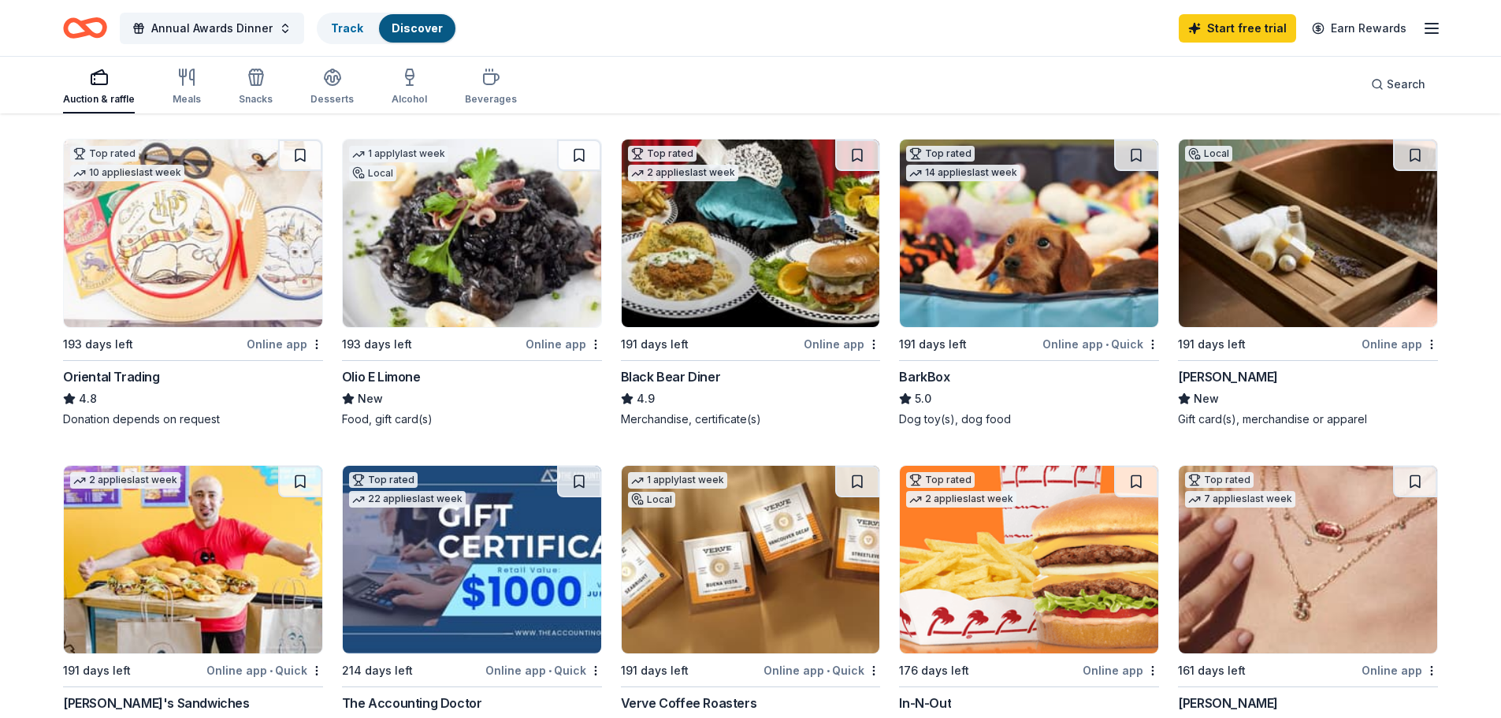
click at [801, 257] on img at bounding box center [751, 233] width 258 height 188
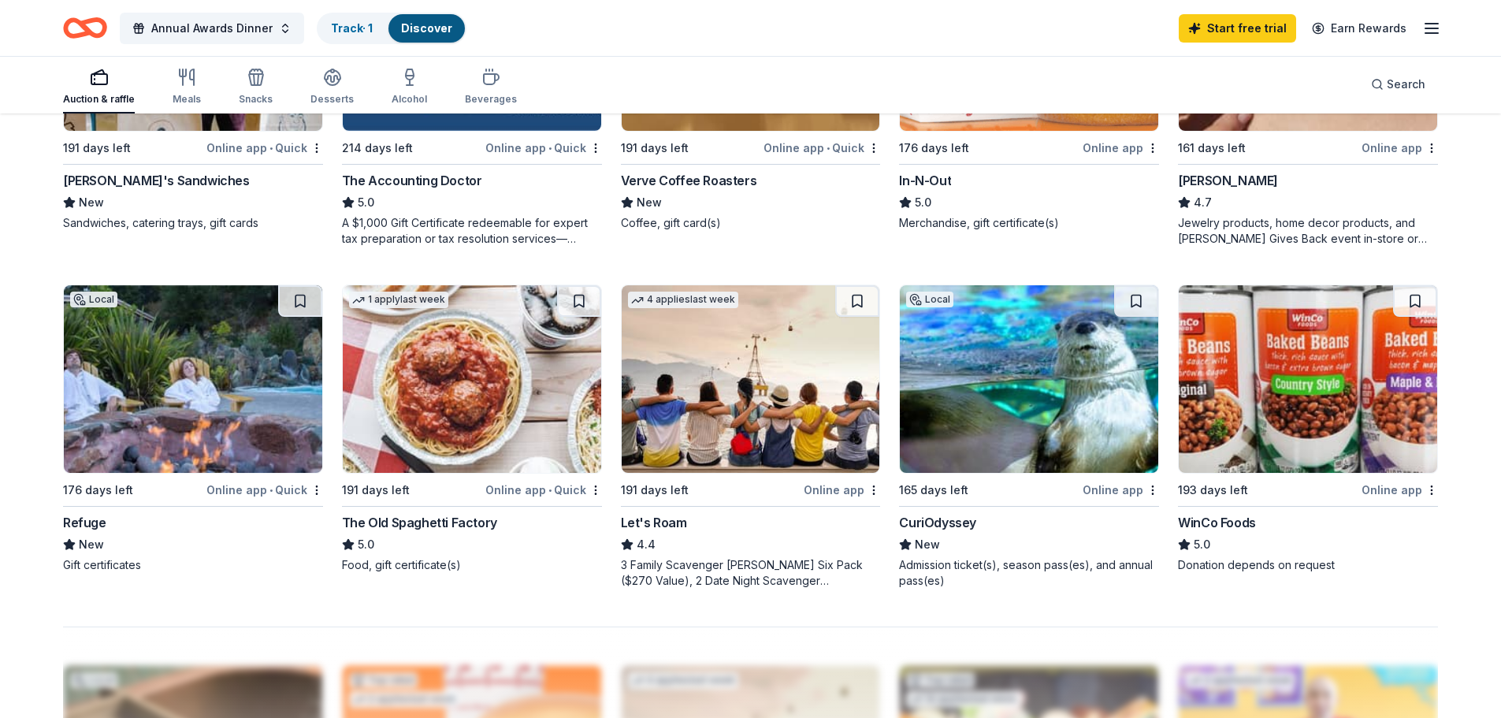
scroll to position [1013, 0]
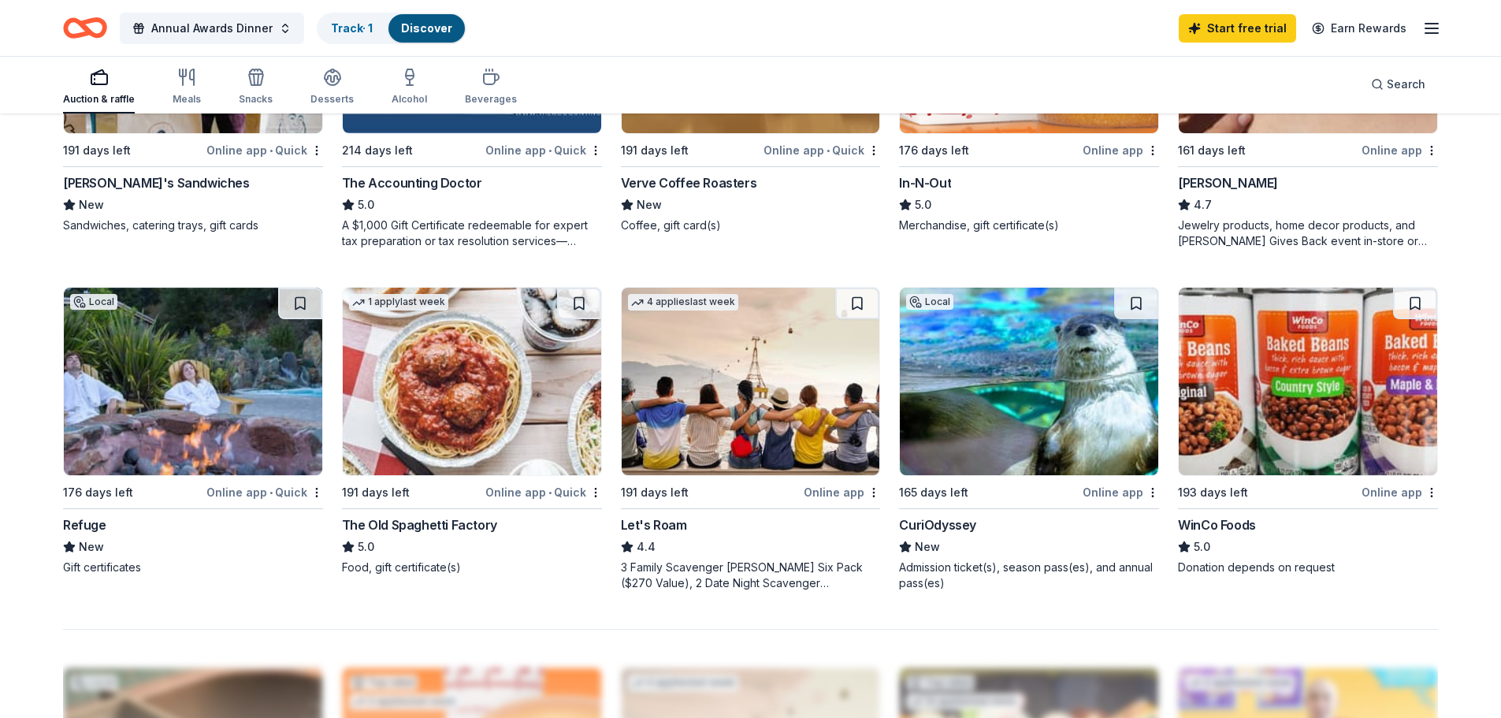
click at [167, 399] on img at bounding box center [193, 382] width 258 height 188
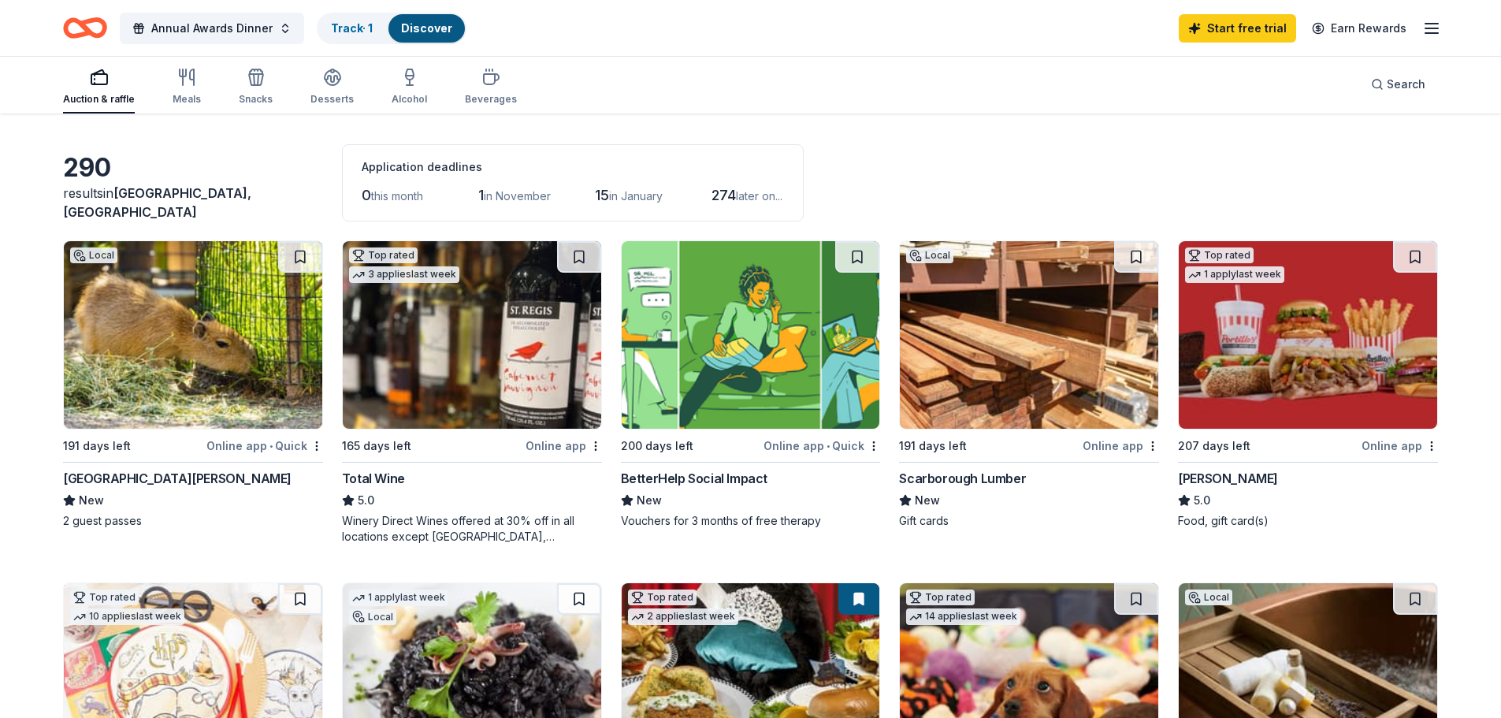
scroll to position [39, 0]
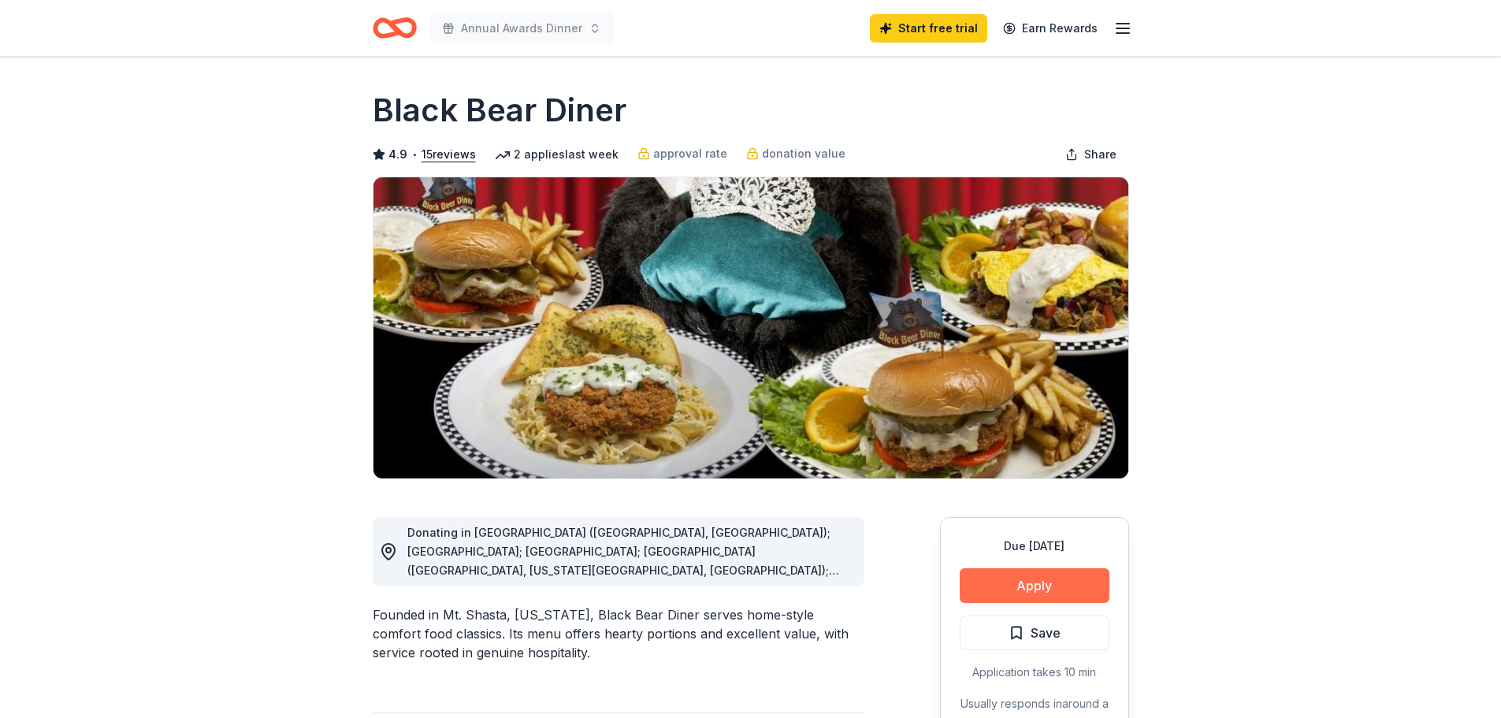
click at [1035, 581] on button "Apply" at bounding box center [1035, 585] width 150 height 35
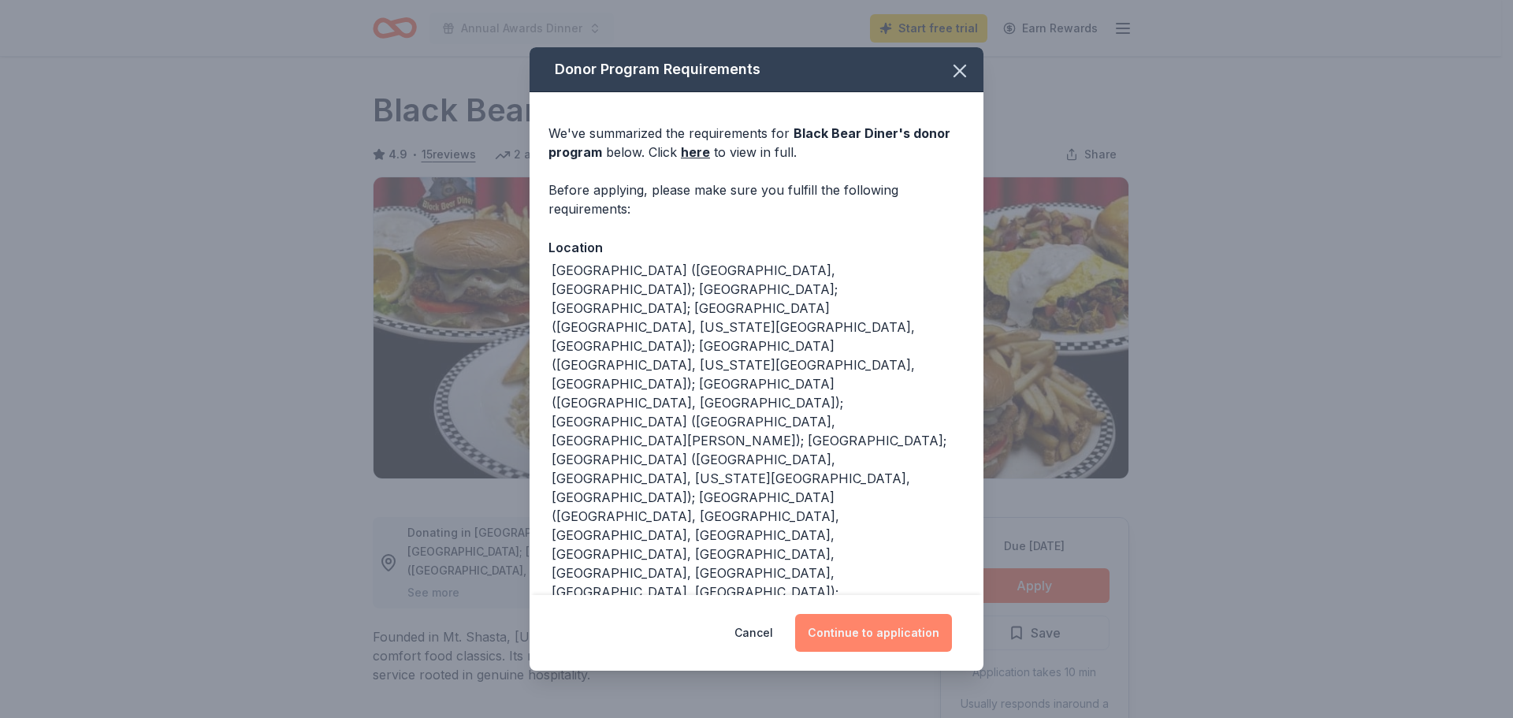
click at [877, 614] on button "Continue to application" at bounding box center [873, 633] width 157 height 38
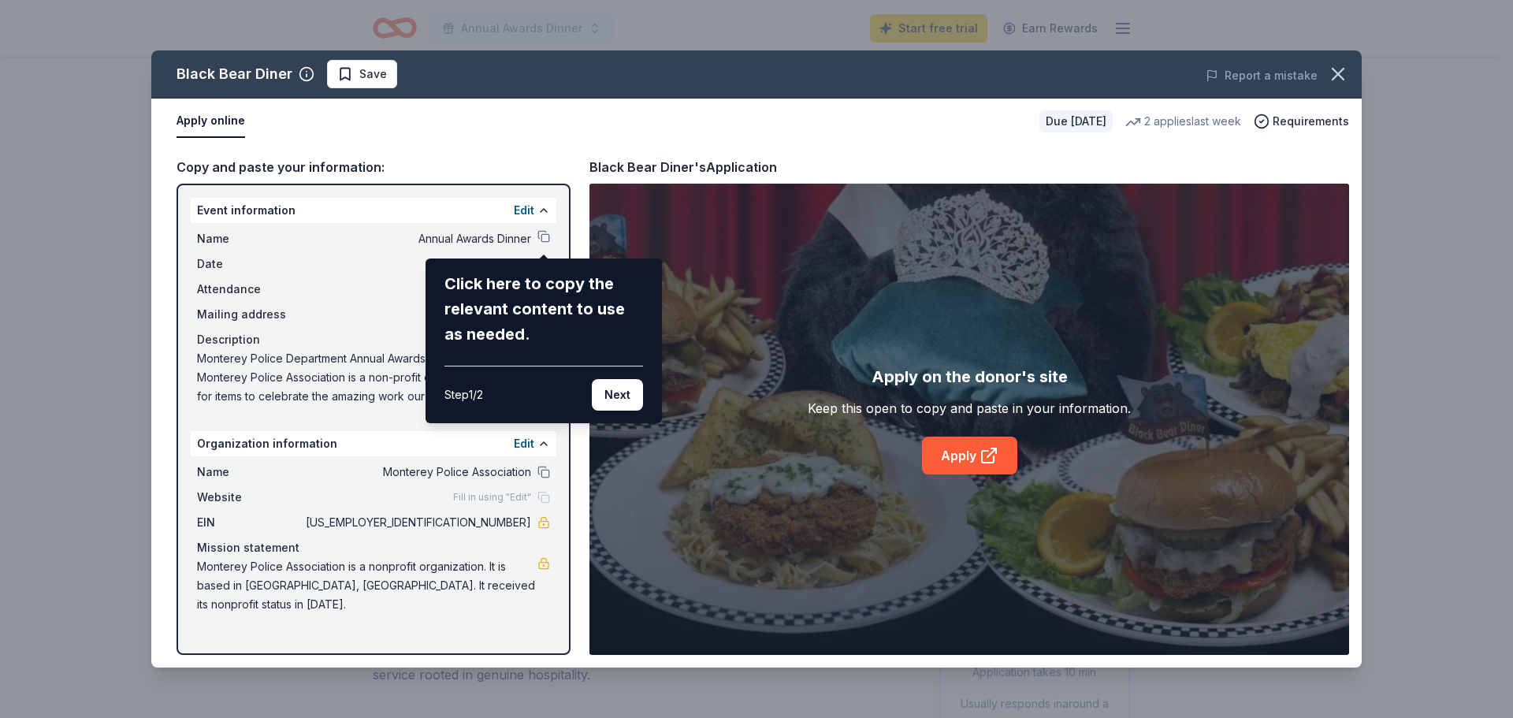
click at [622, 395] on button "Next" at bounding box center [617, 395] width 51 height 32
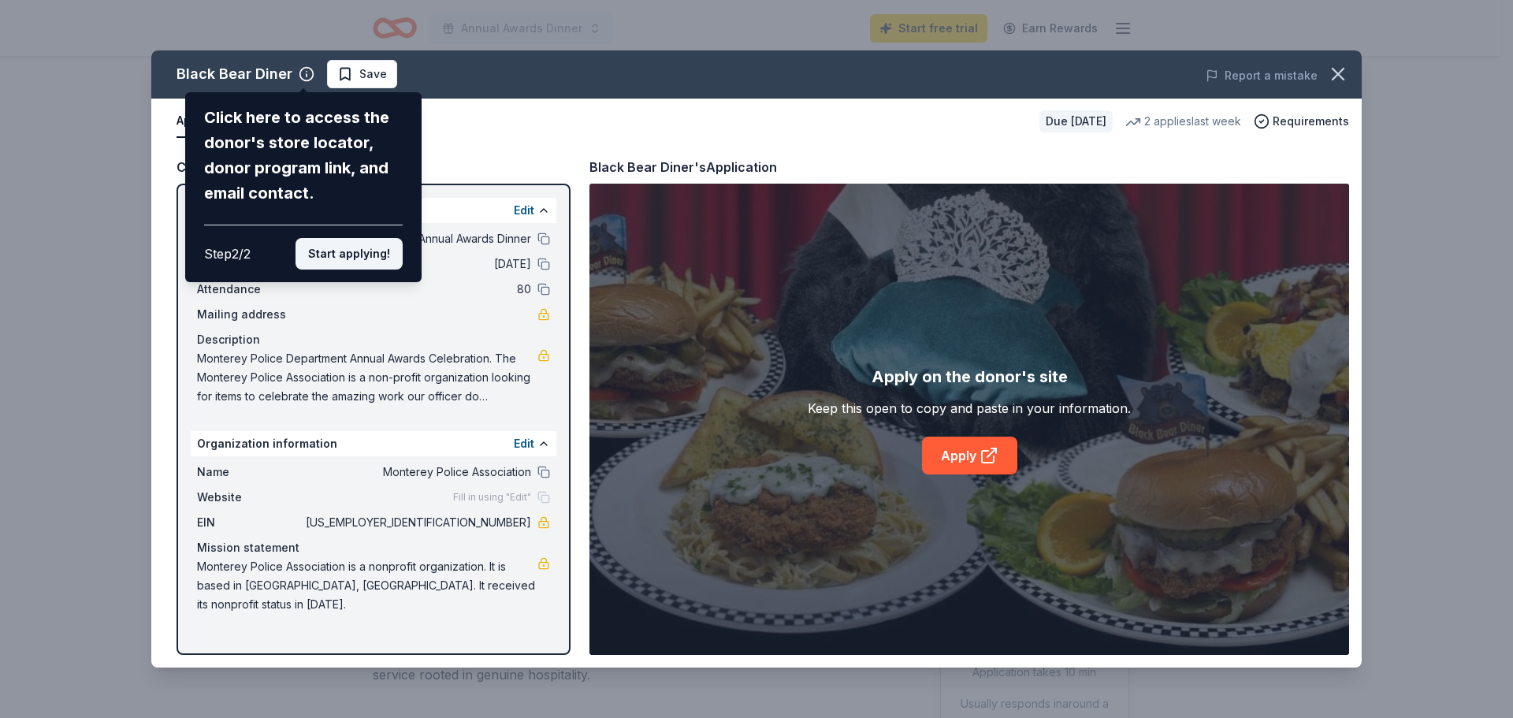
click at [346, 249] on button "Start applying!" at bounding box center [348, 254] width 107 height 32
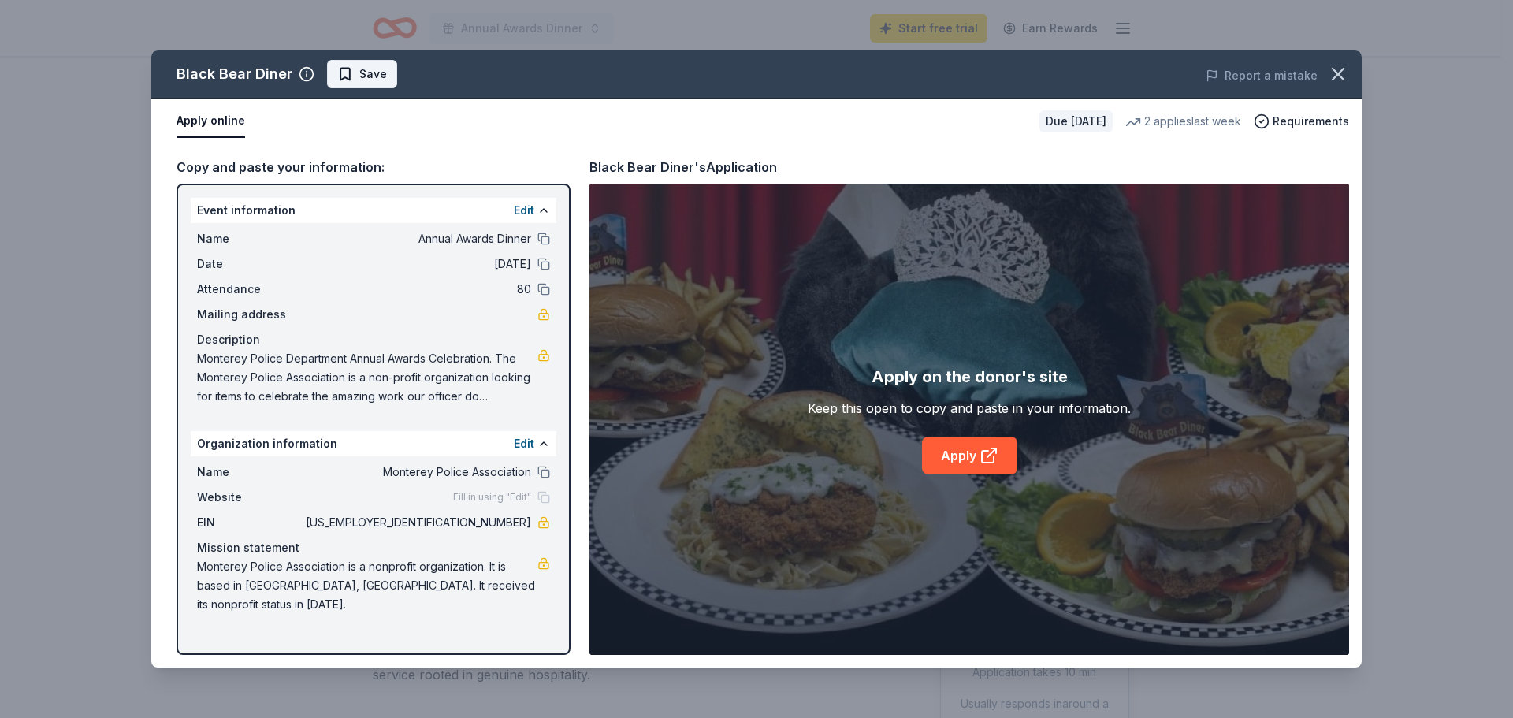
click at [373, 70] on span "Save" at bounding box center [373, 74] width 28 height 19
click at [1340, 68] on icon "button" at bounding box center [1338, 74] width 22 height 22
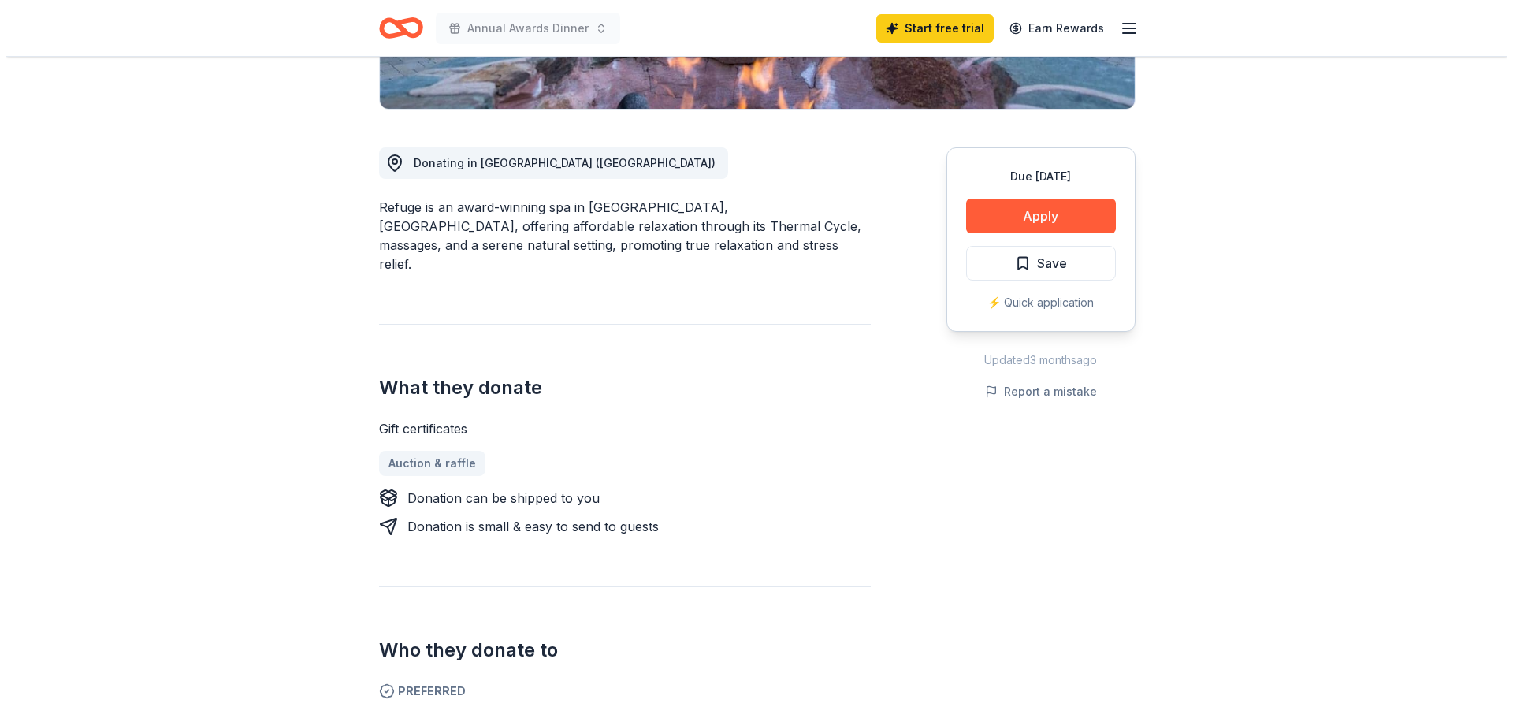
scroll to position [365, 0]
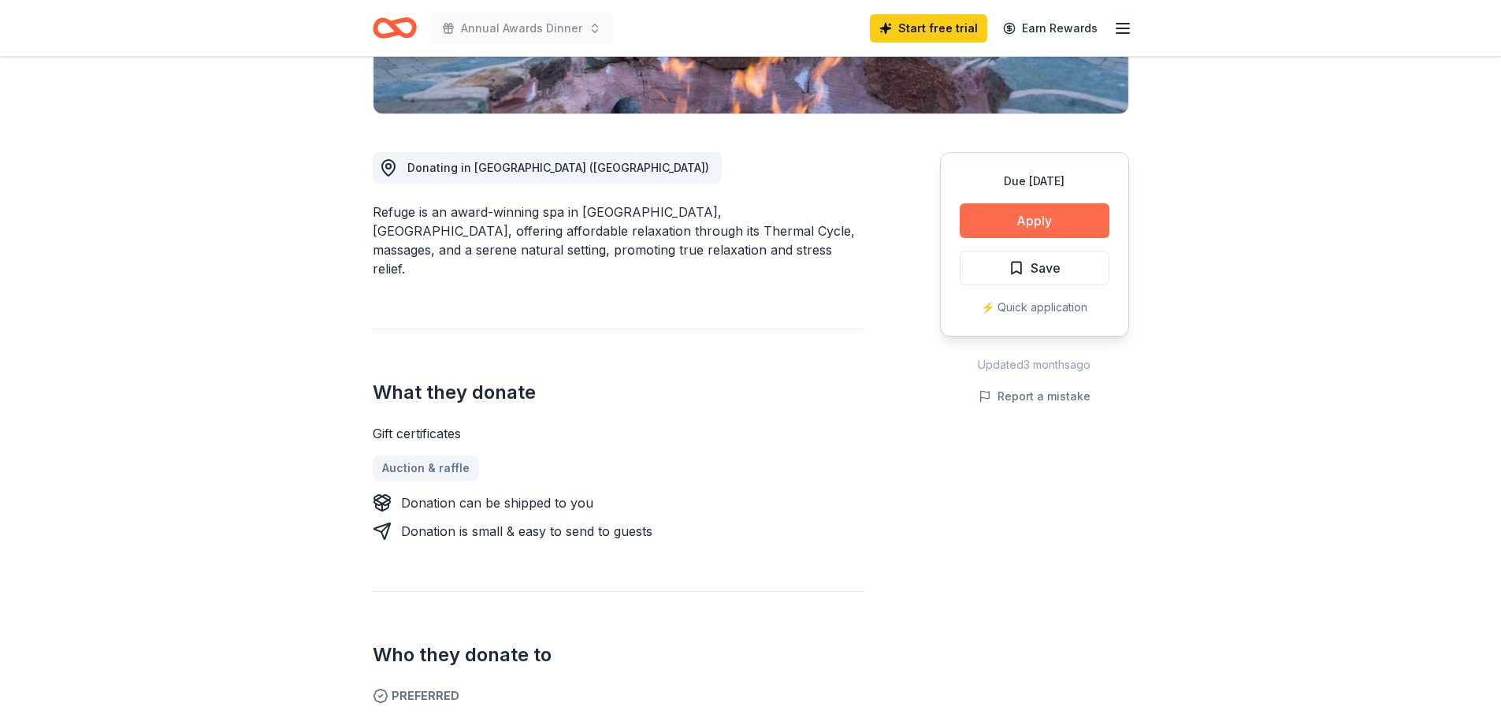
click at [1026, 220] on button "Apply" at bounding box center [1035, 220] width 150 height 35
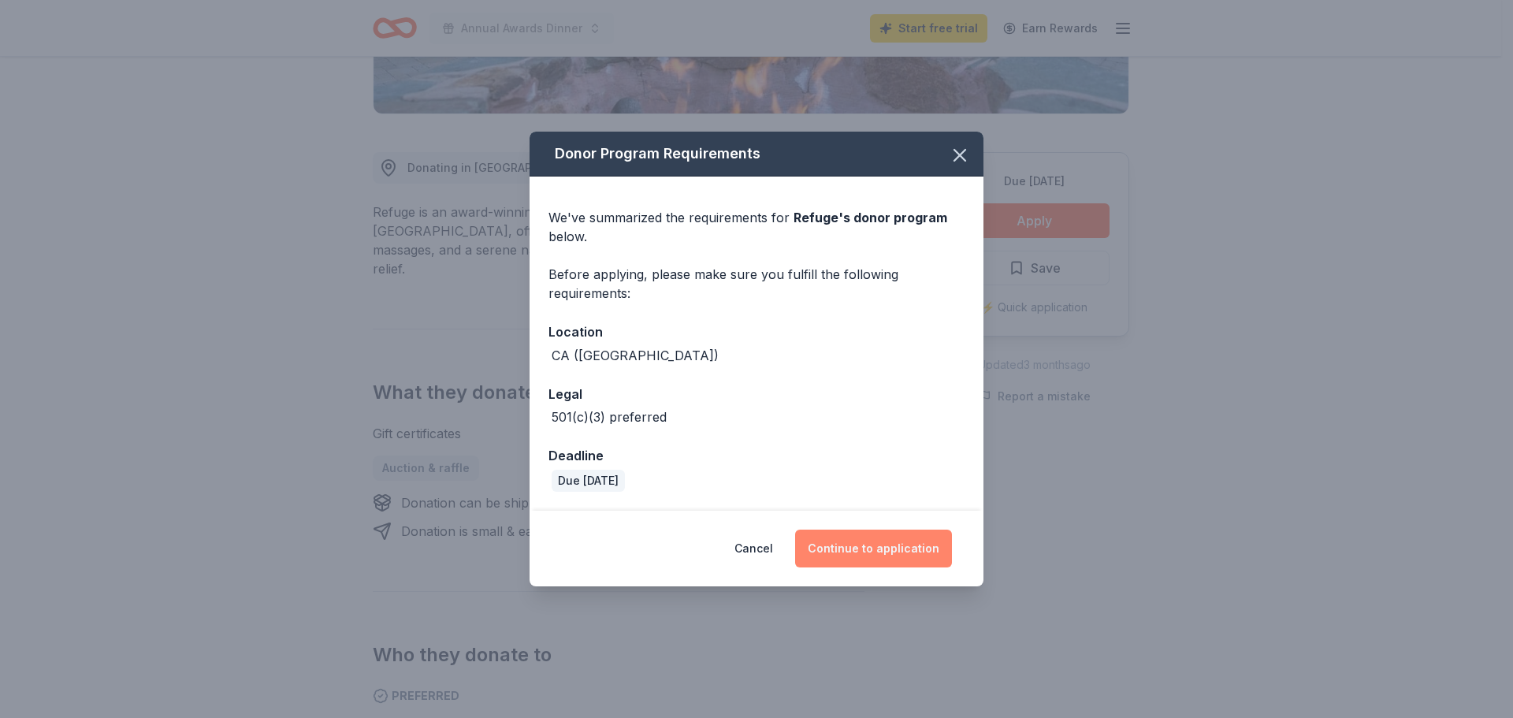
click at [909, 557] on button "Continue to application" at bounding box center [873, 548] width 157 height 38
